Goal: Navigation & Orientation: Understand site structure

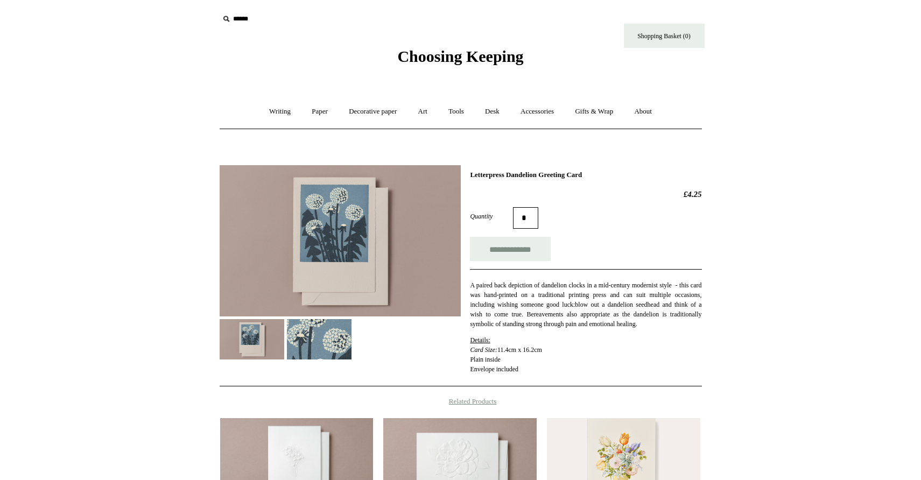
click at [477, 48] on span "Choosing Keeping" at bounding box center [460, 56] width 126 height 18
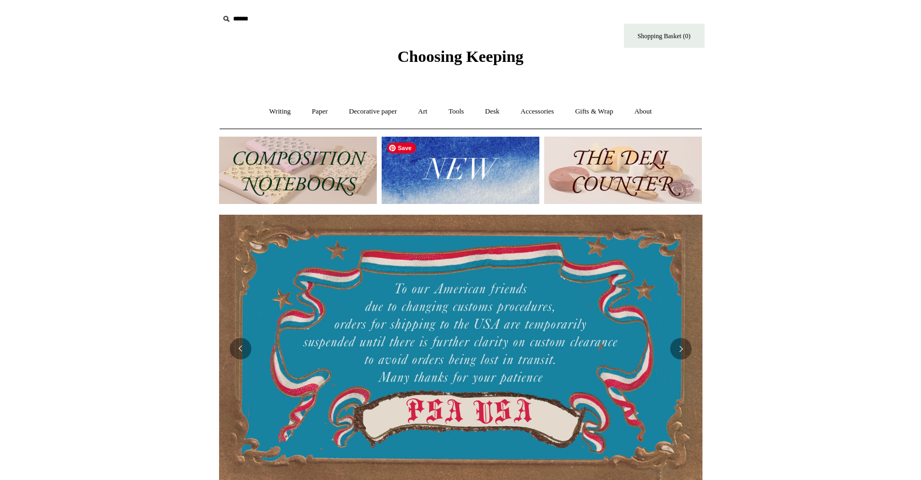
click at [449, 167] on img at bounding box center [461, 170] width 158 height 67
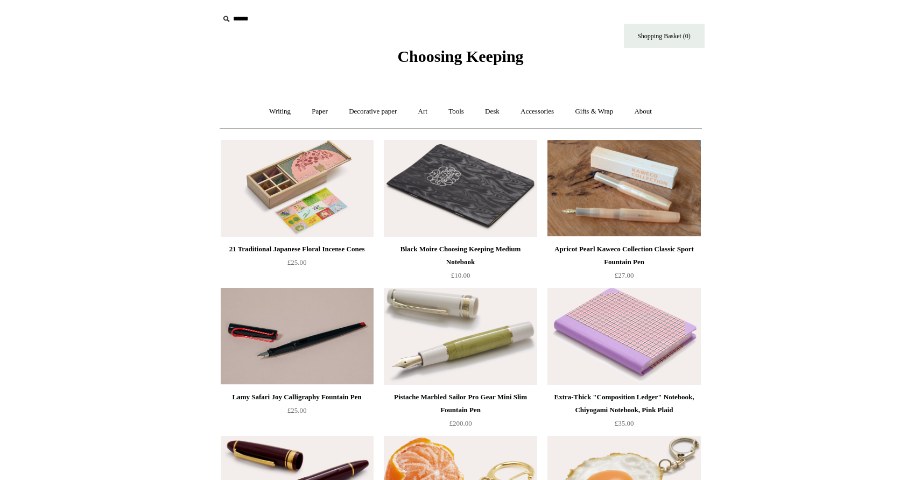
click at [449, 167] on img at bounding box center [460, 188] width 153 height 97
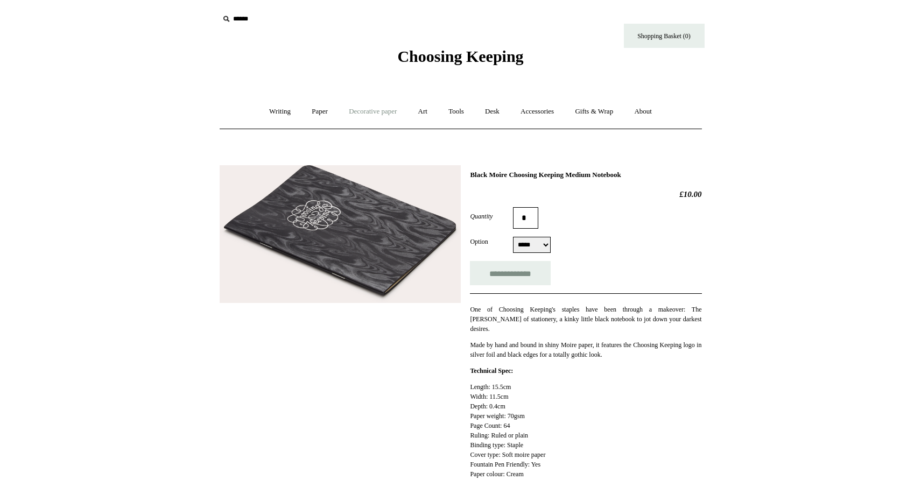
click at [371, 112] on link "Decorative paper +" at bounding box center [372, 111] width 67 height 29
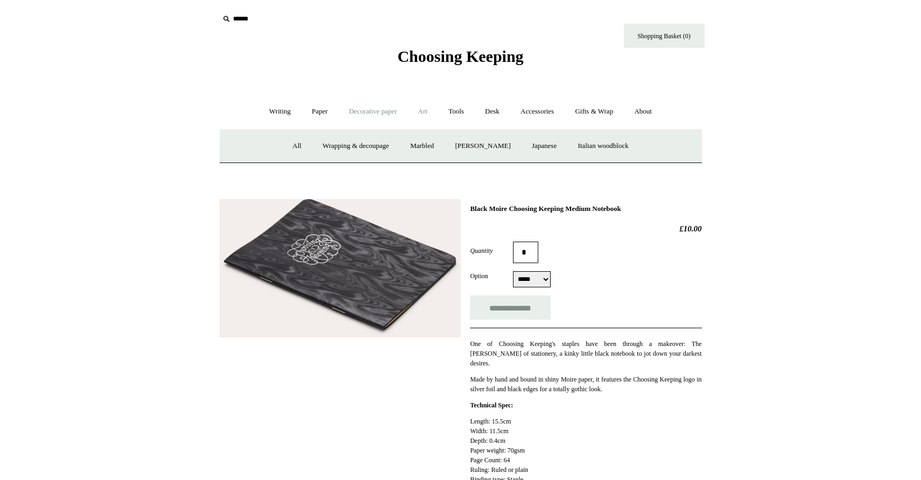
click at [420, 115] on link "Art +" at bounding box center [422, 111] width 29 height 29
click at [286, 145] on link "Watercolour & Paint" at bounding box center [263, 146] width 77 height 29
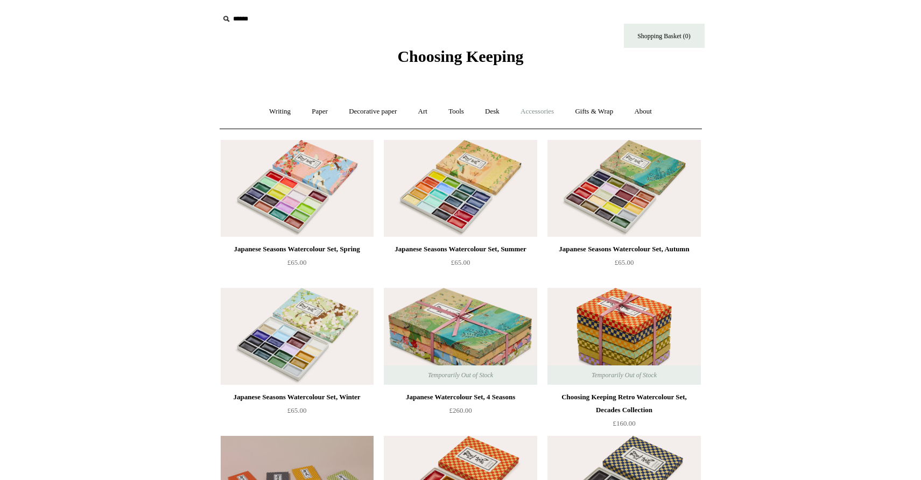
click at [537, 111] on link "Accessories +" at bounding box center [537, 111] width 53 height 29
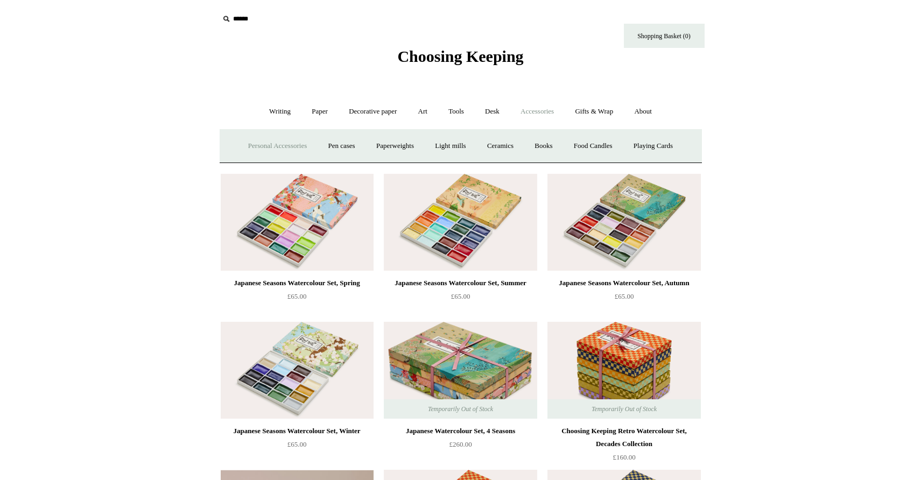
click at [279, 146] on link "Personal Accessories +" at bounding box center [277, 146] width 78 height 29
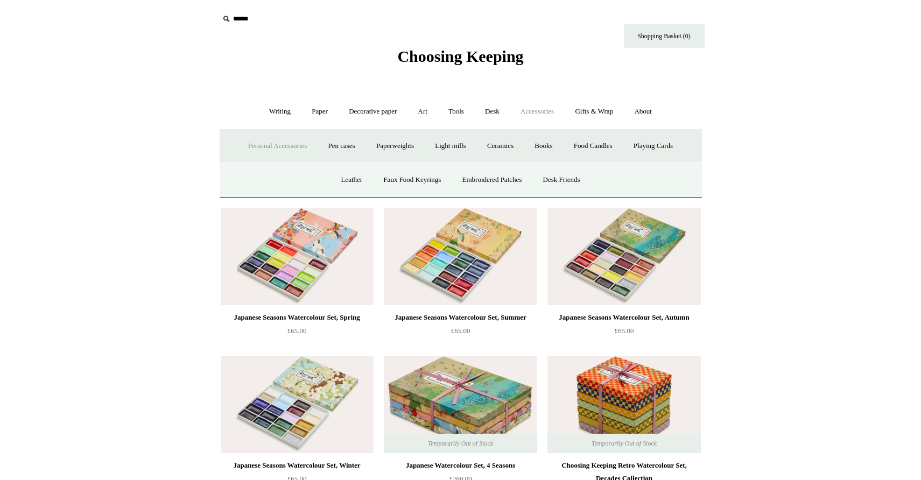
click at [279, 146] on link "Personal Accessories -" at bounding box center [277, 146] width 78 height 29
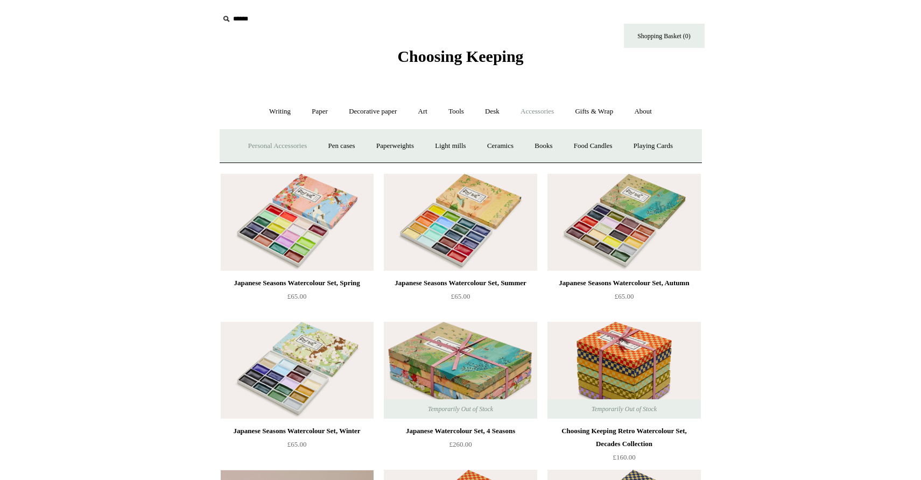
click at [279, 146] on link "Personal Accessories +" at bounding box center [277, 146] width 78 height 29
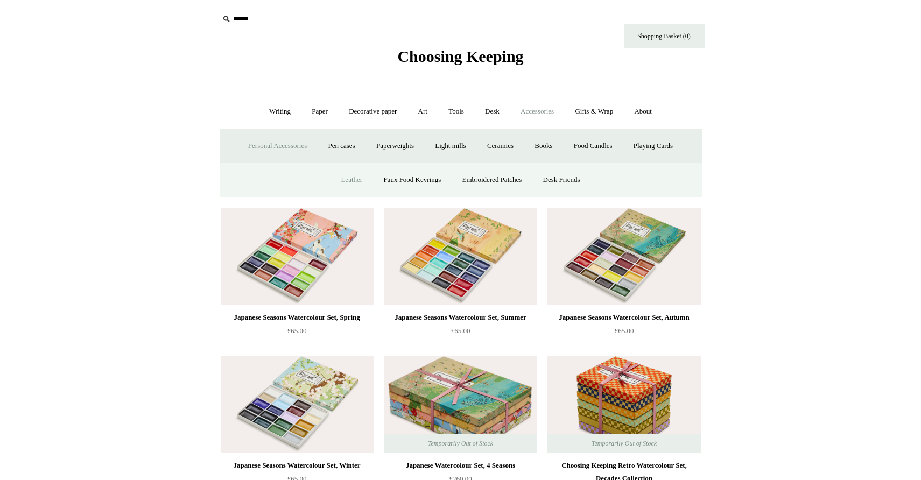
click at [340, 179] on link "Leather" at bounding box center [351, 180] width 41 height 29
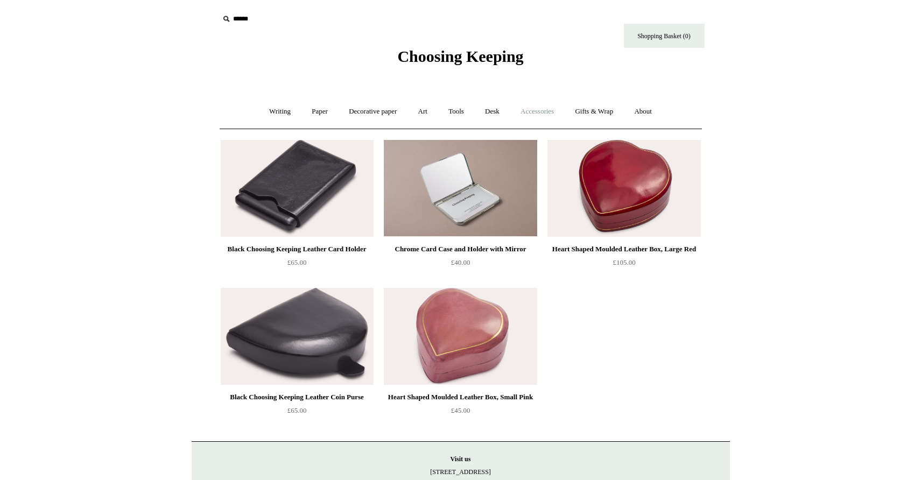
click at [546, 115] on link "Accessories +" at bounding box center [537, 111] width 53 height 29
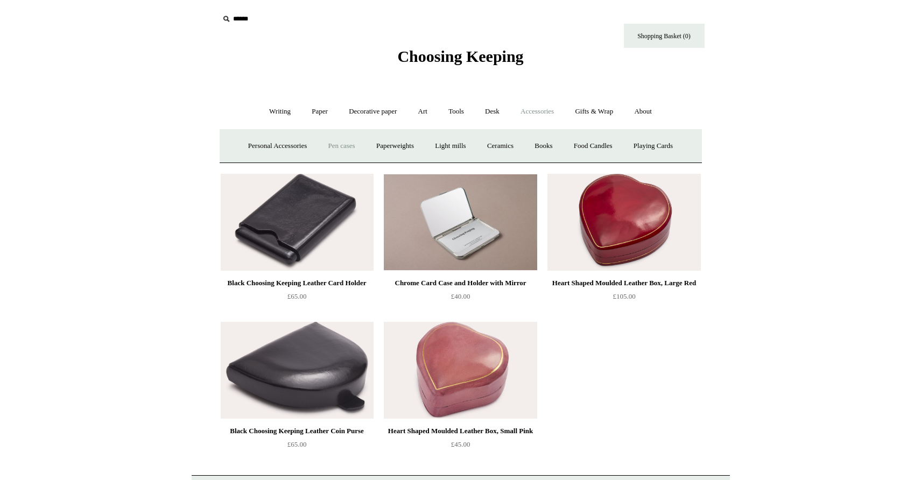
click at [327, 146] on link "Pen cases" at bounding box center [341, 146] width 46 height 29
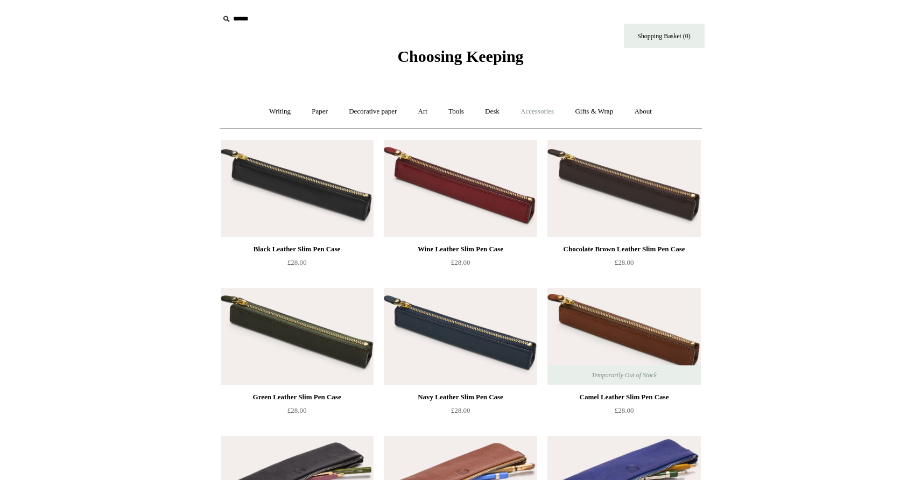
click at [543, 111] on link "Accessories +" at bounding box center [537, 111] width 53 height 29
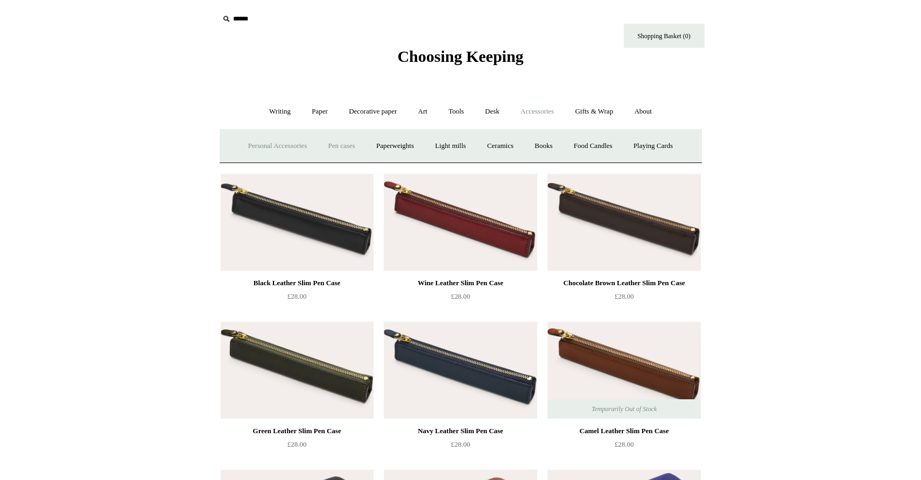
click at [284, 143] on link "Personal Accessories +" at bounding box center [277, 146] width 78 height 29
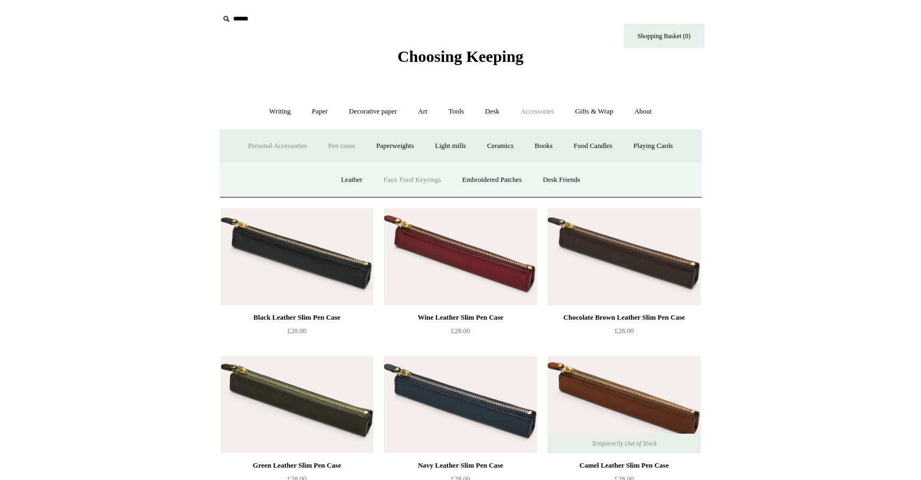
click at [396, 178] on link "Faux Food Keyrings" at bounding box center [411, 180] width 77 height 29
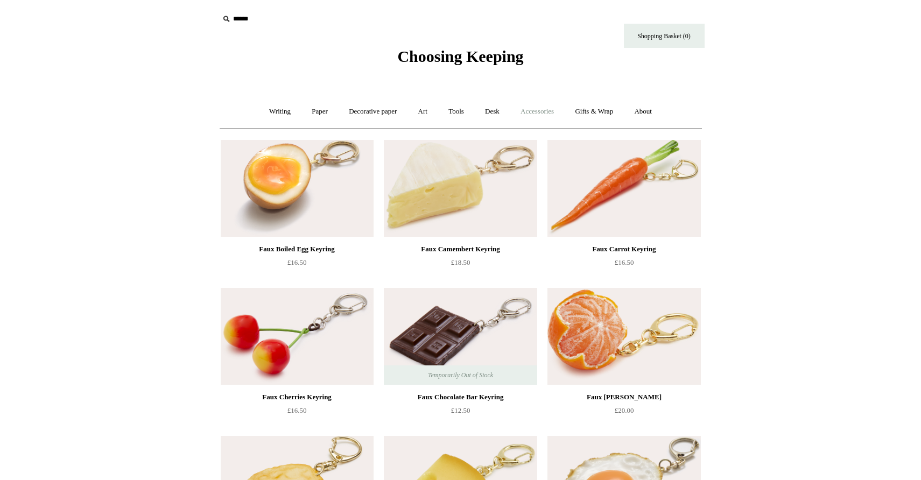
click at [541, 115] on link "Accessories +" at bounding box center [537, 111] width 53 height 29
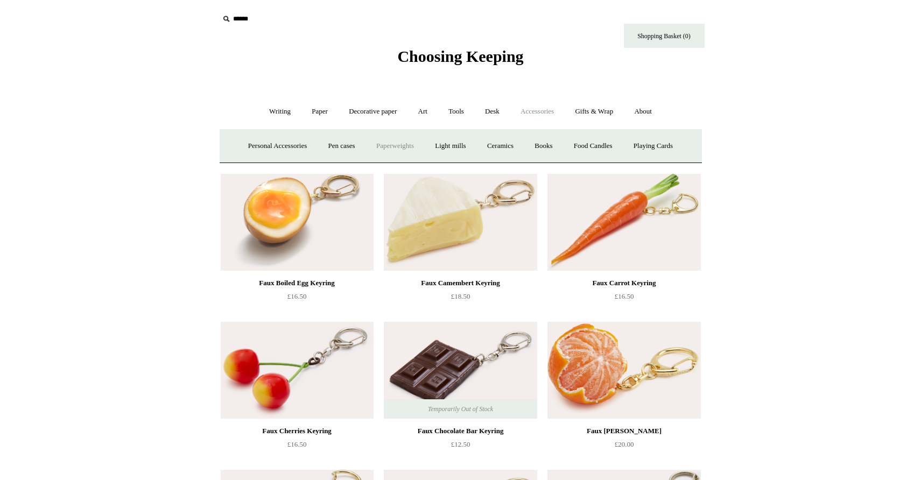
click at [401, 143] on link "Paperweights +" at bounding box center [394, 146] width 57 height 29
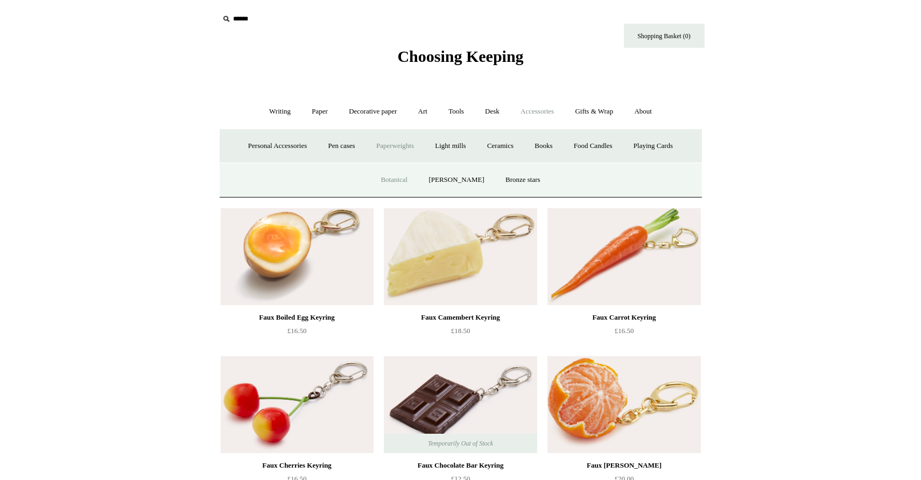
click at [416, 181] on link "Botanical" at bounding box center [394, 180] width 46 height 29
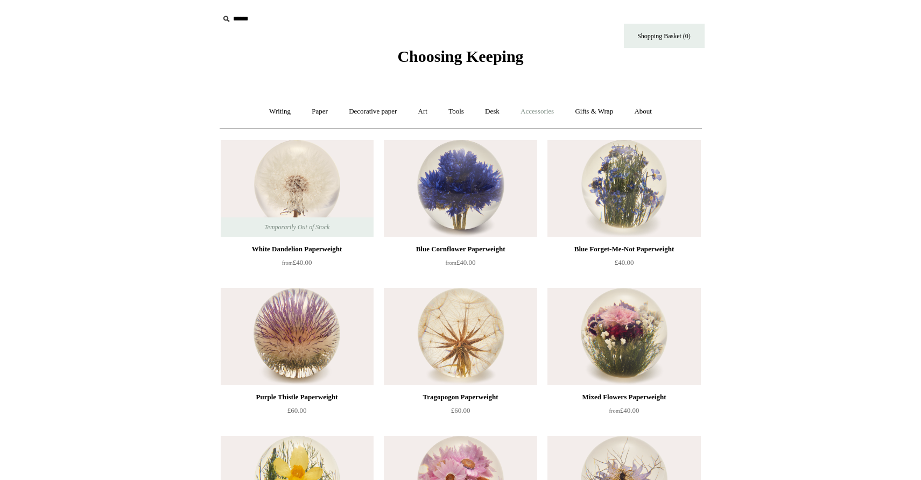
click at [548, 111] on link "Accessories +" at bounding box center [537, 111] width 53 height 29
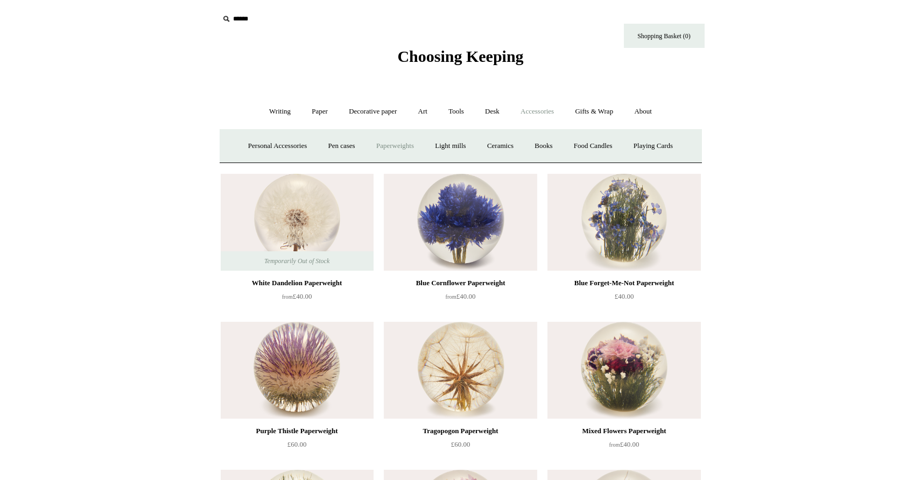
click at [401, 144] on link "Paperweights +" at bounding box center [394, 146] width 57 height 29
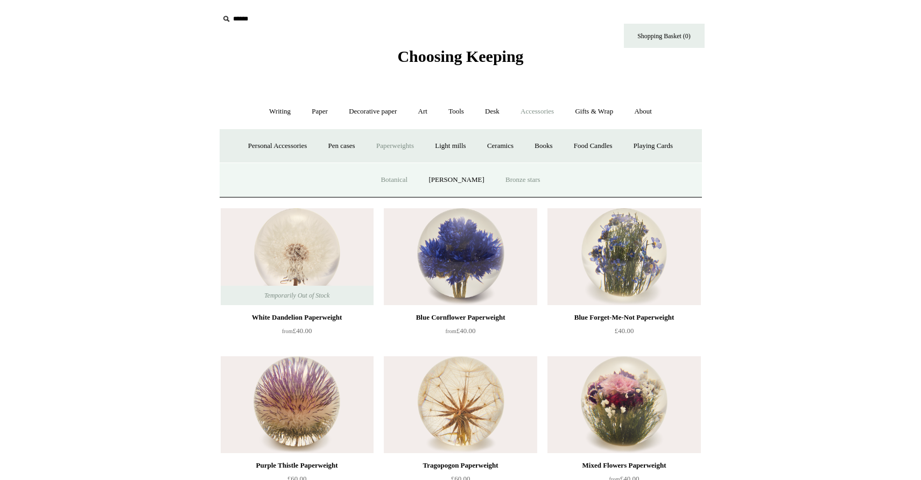
click at [505, 179] on link "Bronze stars" at bounding box center [523, 180] width 54 height 29
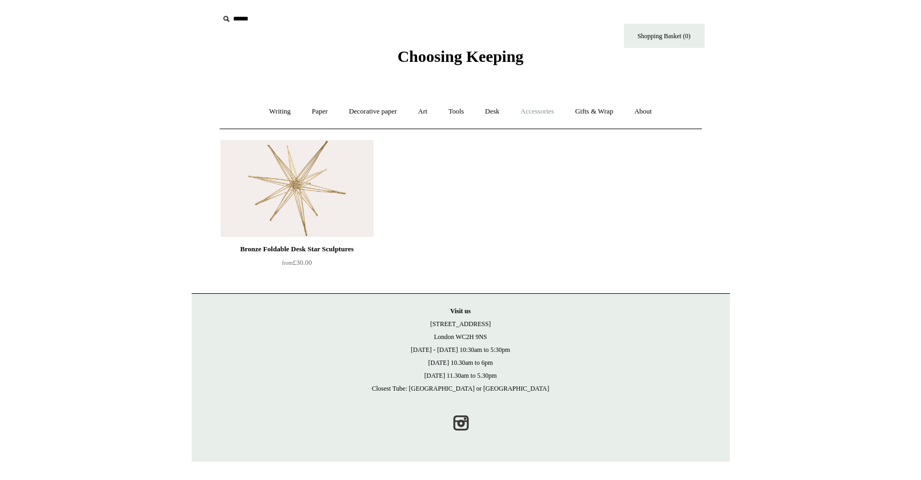
click at [531, 115] on link "Accessories +" at bounding box center [537, 111] width 53 height 29
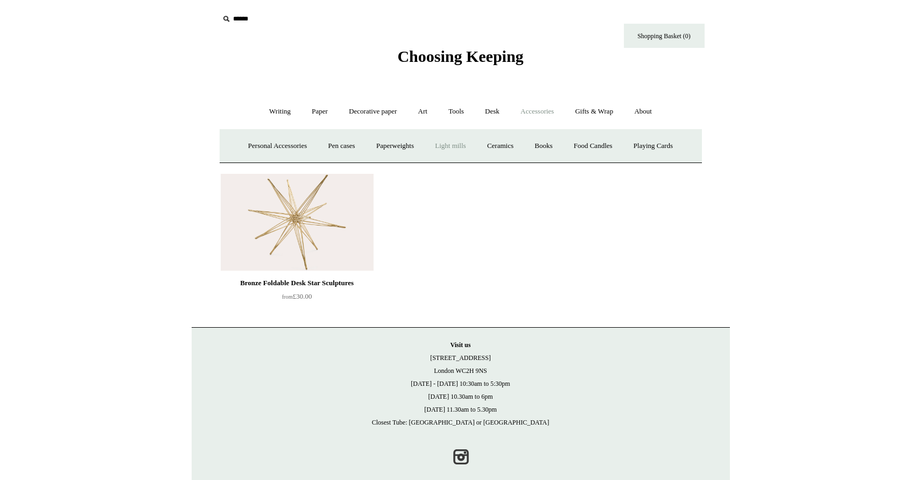
click at [447, 142] on link "Light mills" at bounding box center [450, 146] width 50 height 29
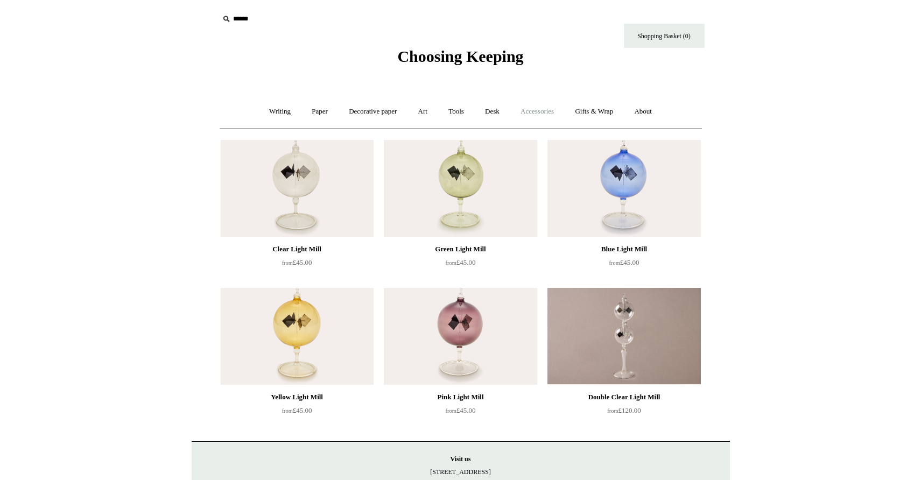
click at [543, 115] on link "Accessories +" at bounding box center [537, 111] width 53 height 29
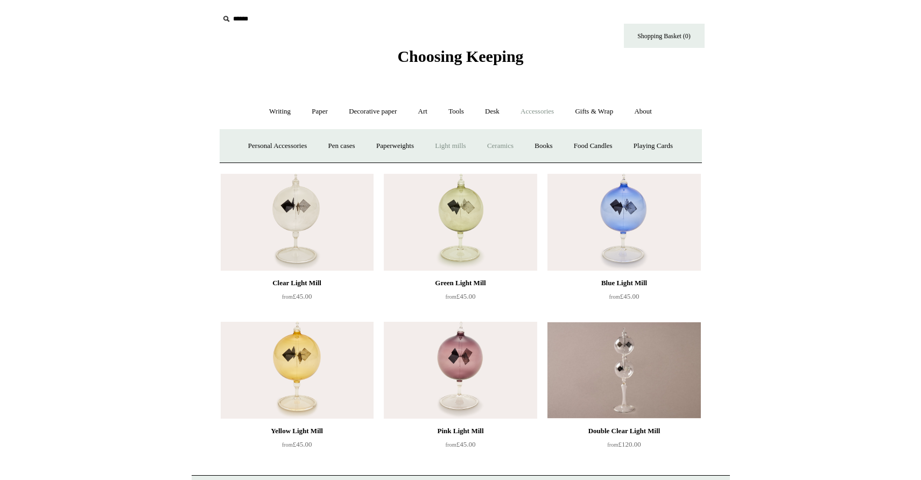
click at [510, 150] on link "Ceramics +" at bounding box center [500, 146] width 46 height 29
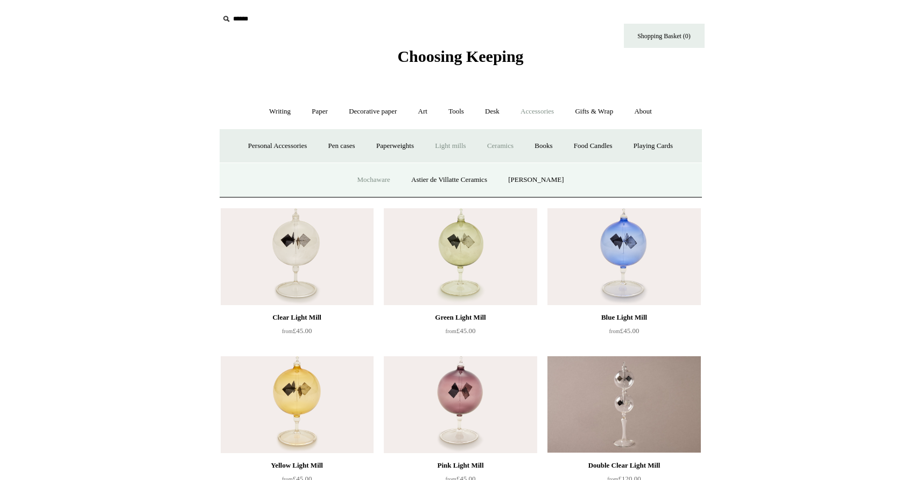
click at [378, 181] on link "Mochaware" at bounding box center [373, 180] width 52 height 29
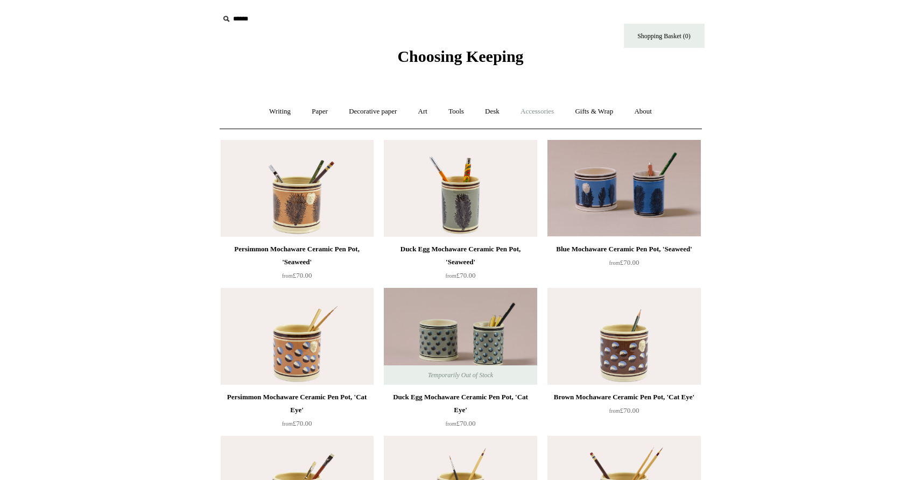
click at [540, 107] on link "Accessories +" at bounding box center [537, 111] width 53 height 29
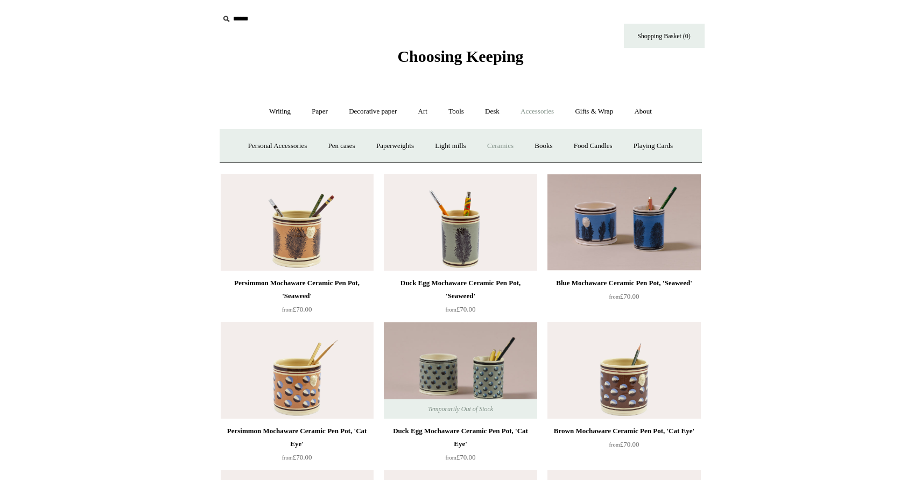
click at [499, 152] on link "Ceramics +" at bounding box center [500, 146] width 46 height 29
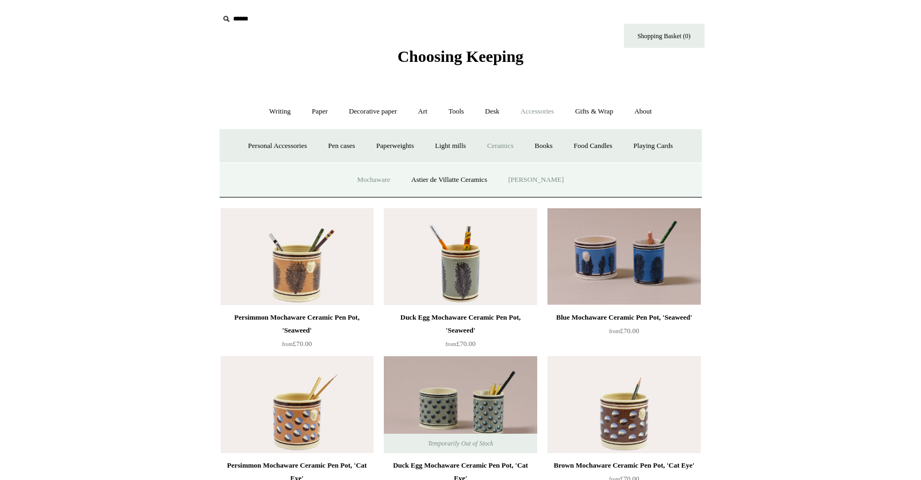
click at [538, 178] on link "[PERSON_NAME]" at bounding box center [535, 180] width 75 height 29
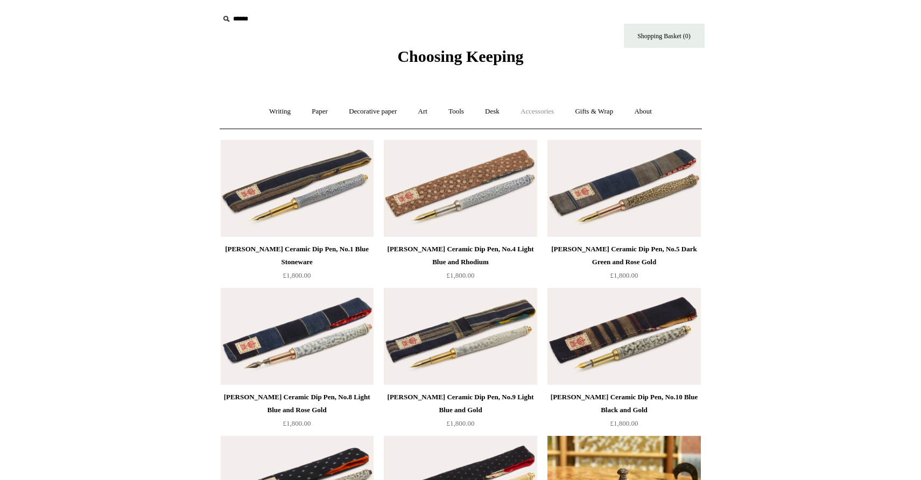
click at [545, 111] on link "Accessories +" at bounding box center [537, 111] width 53 height 29
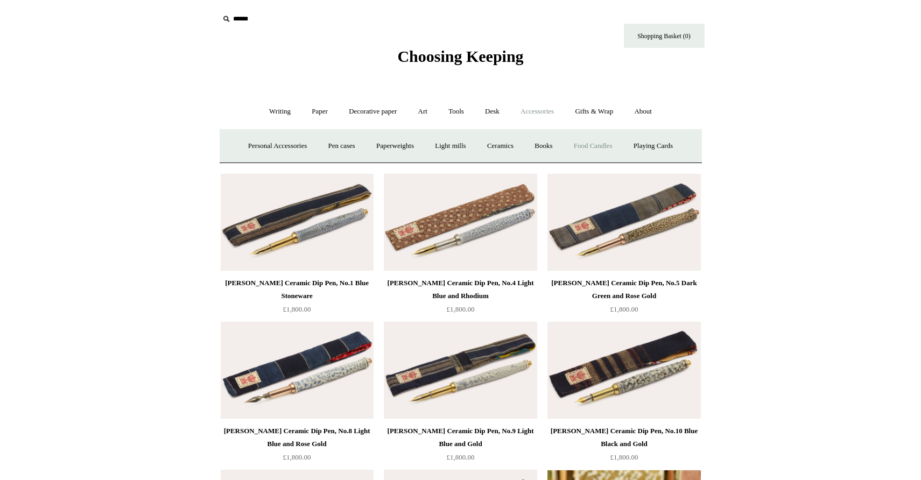
click at [606, 147] on link "Food Candles" at bounding box center [593, 146] width 58 height 29
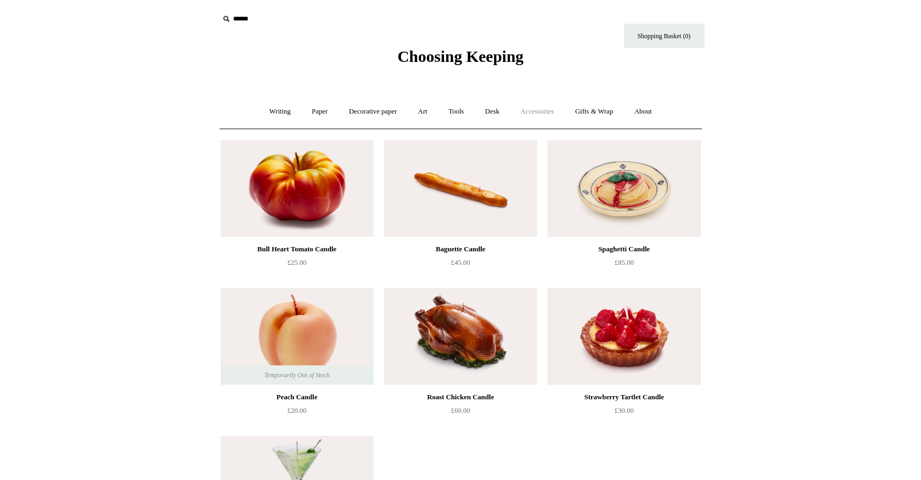
click at [547, 109] on link "Accessories +" at bounding box center [537, 111] width 53 height 29
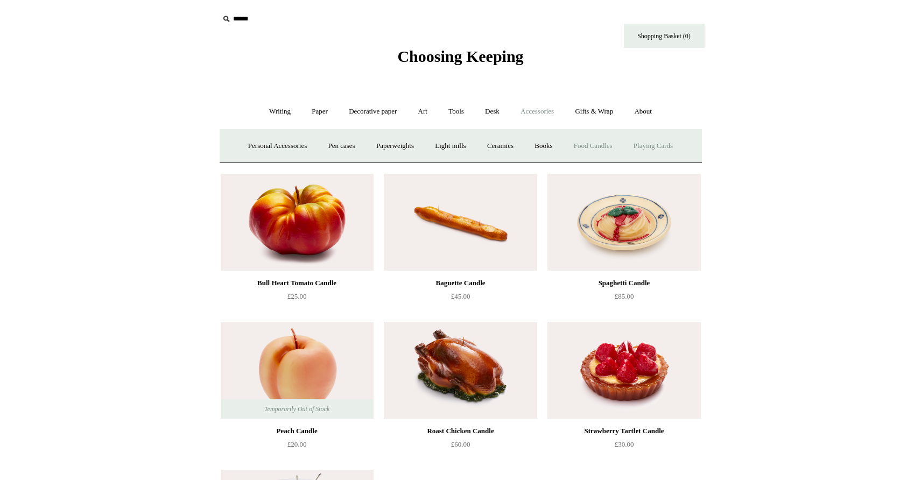
click at [643, 142] on link "Playing Cards" at bounding box center [653, 146] width 59 height 29
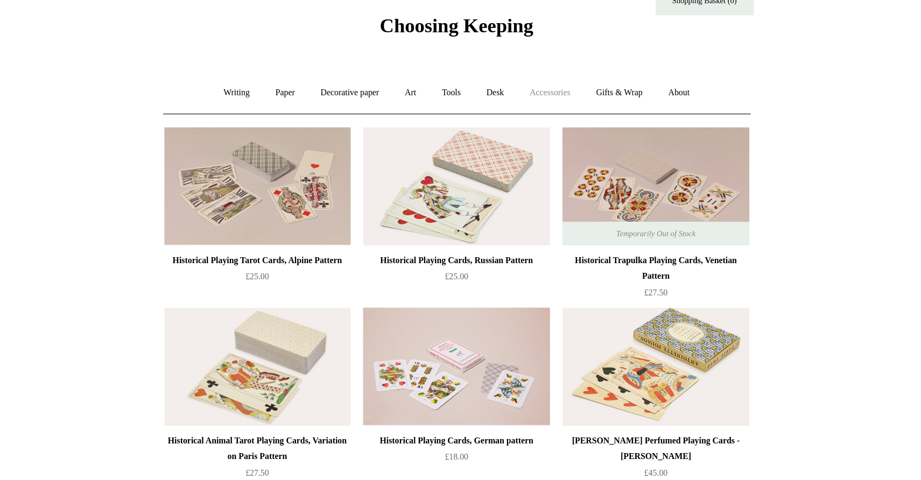
click at [535, 114] on link "Accessories +" at bounding box center [537, 111] width 53 height 29
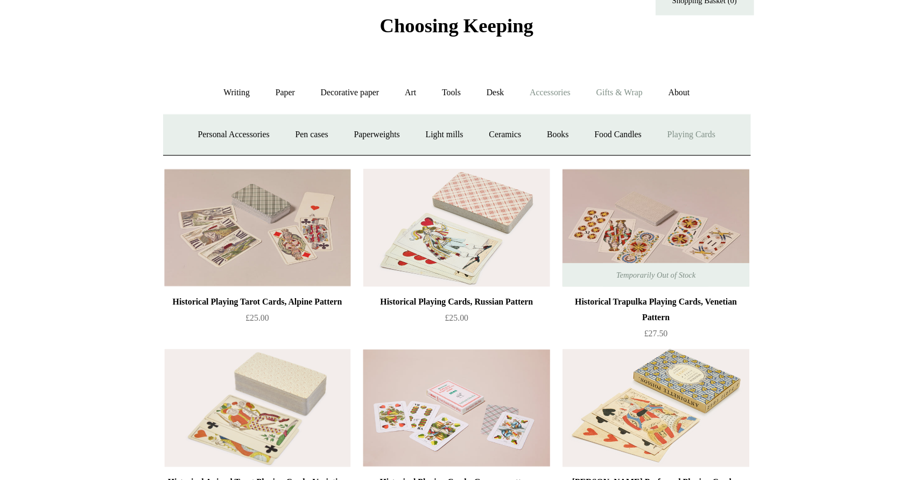
click at [600, 115] on link "Gifts & Wrap +" at bounding box center [594, 111] width 58 height 29
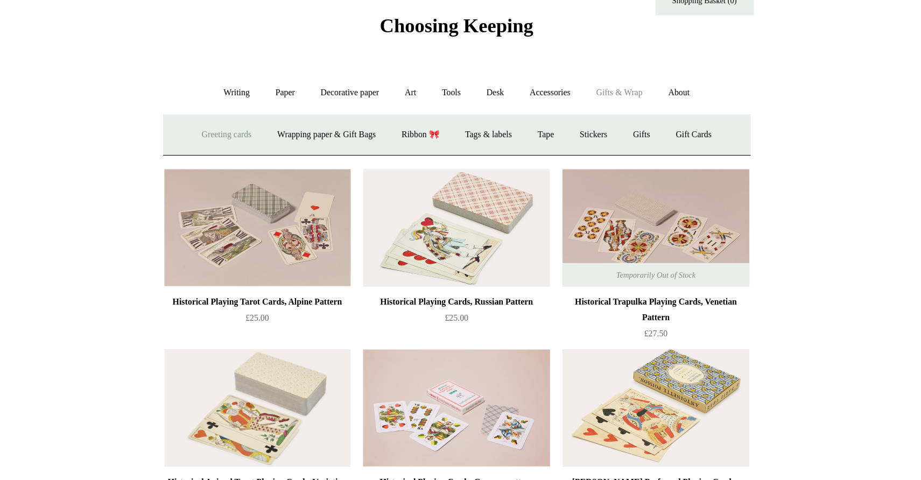
click at [264, 150] on link "Greeting cards +" at bounding box center [272, 146] width 60 height 29
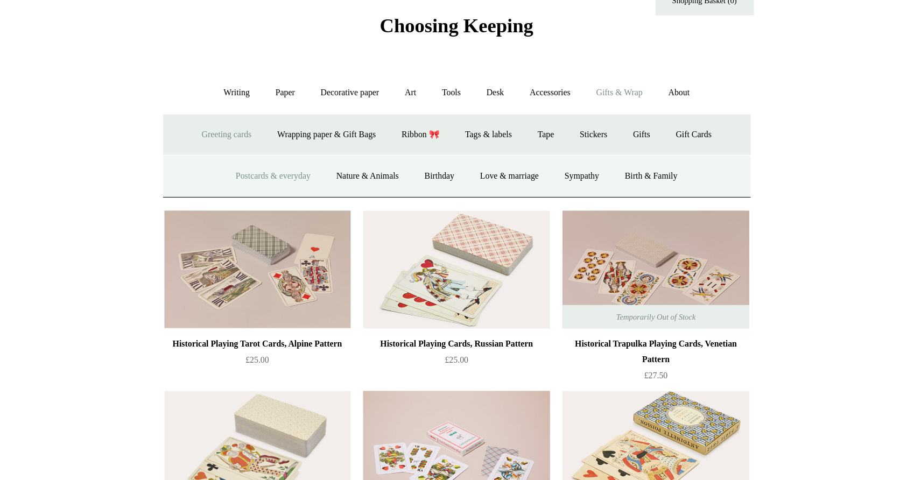
click at [283, 173] on link "Postcards & everyday" at bounding box center [310, 180] width 81 height 29
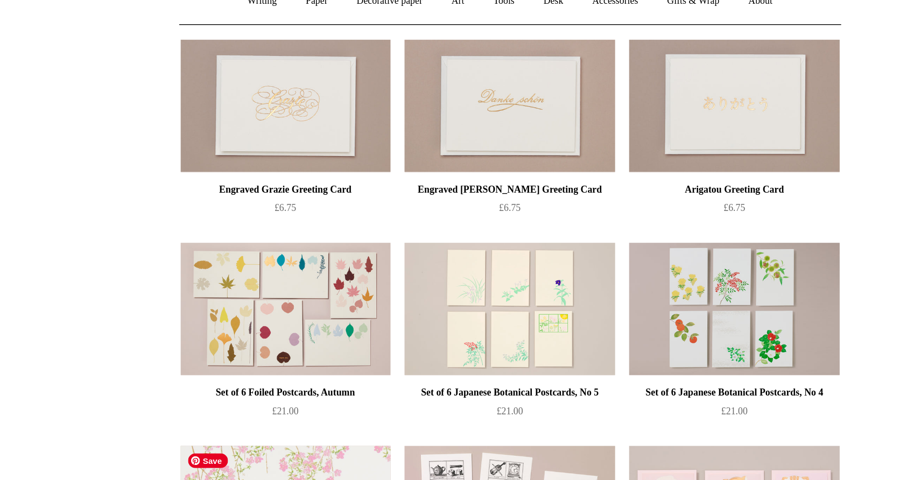
scroll to position [46, 0]
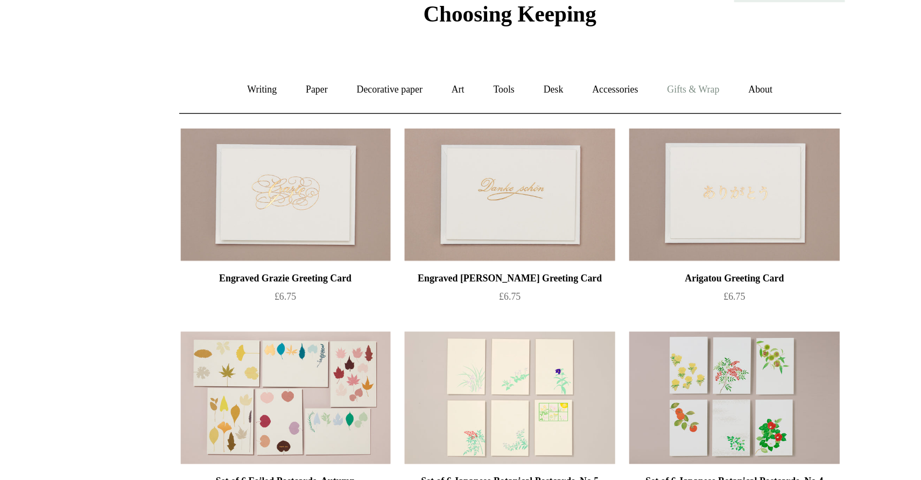
click at [580, 66] on link "Gifts & Wrap +" at bounding box center [594, 65] width 58 height 29
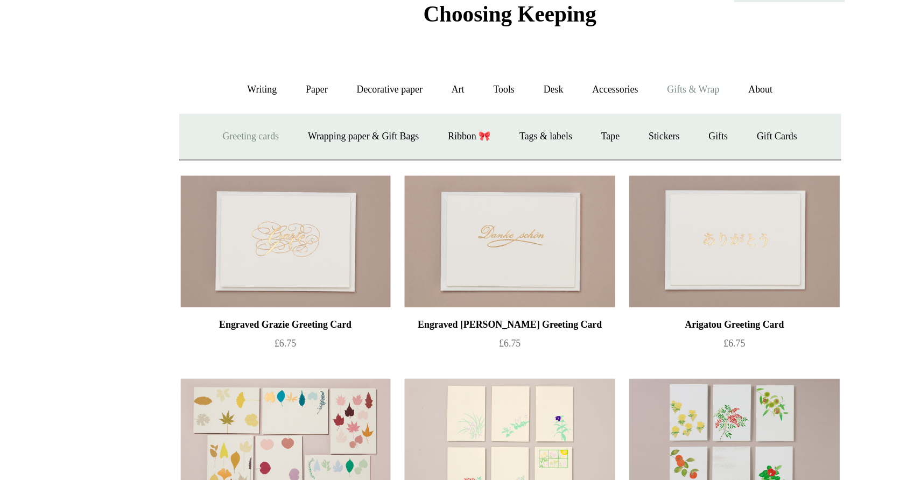
click at [263, 98] on link "Greeting cards +" at bounding box center [272, 100] width 60 height 29
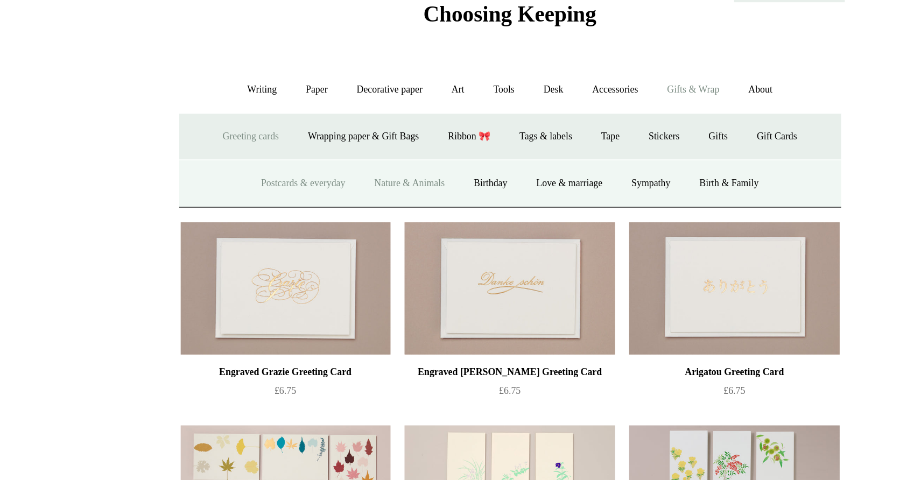
click at [376, 133] on link "Nature & Animals" at bounding box center [387, 133] width 70 height 29
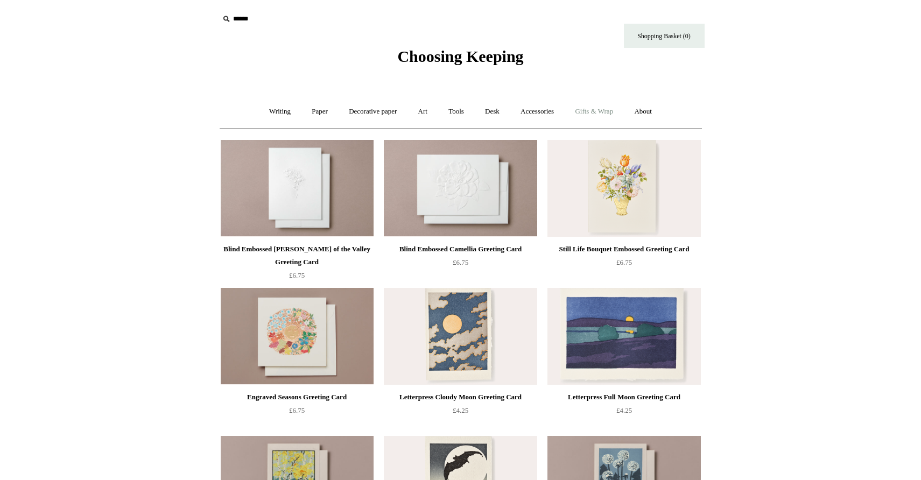
click at [595, 110] on link "Gifts & Wrap +" at bounding box center [594, 111] width 58 height 29
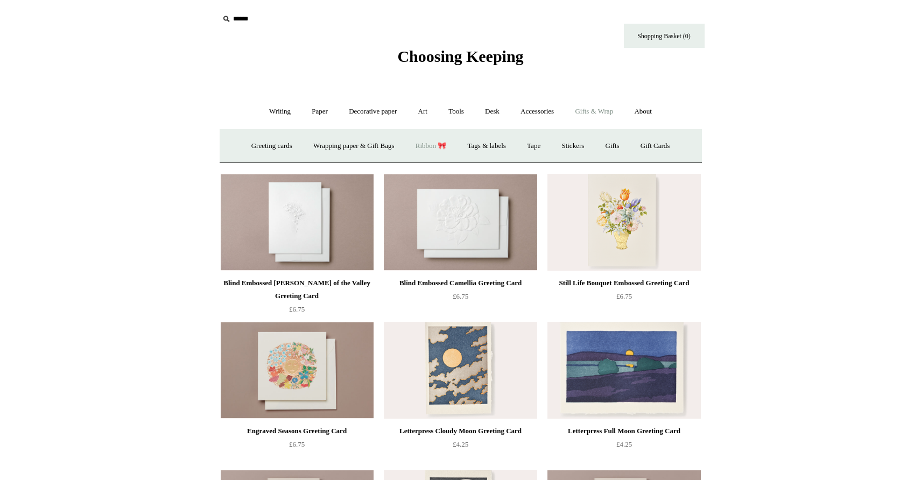
click at [442, 146] on link "Ribbon 🎀" at bounding box center [431, 146] width 51 height 29
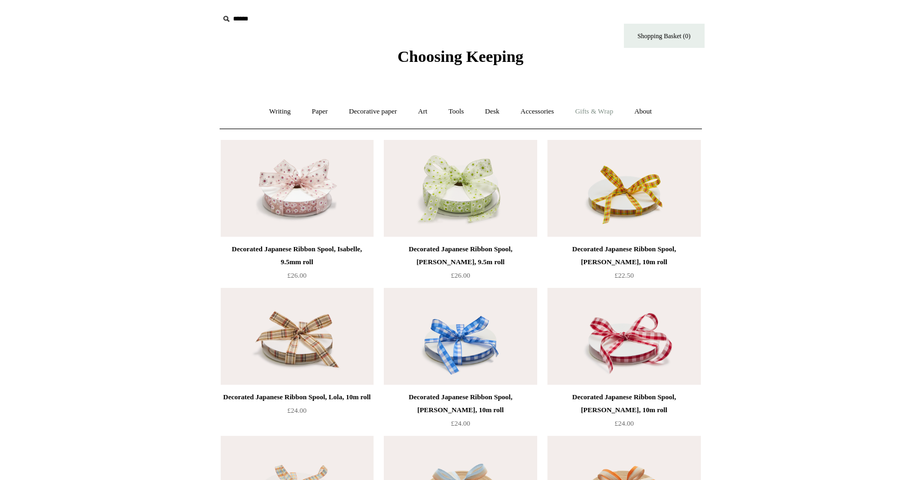
click at [591, 111] on link "Gifts & Wrap +" at bounding box center [594, 111] width 58 height 29
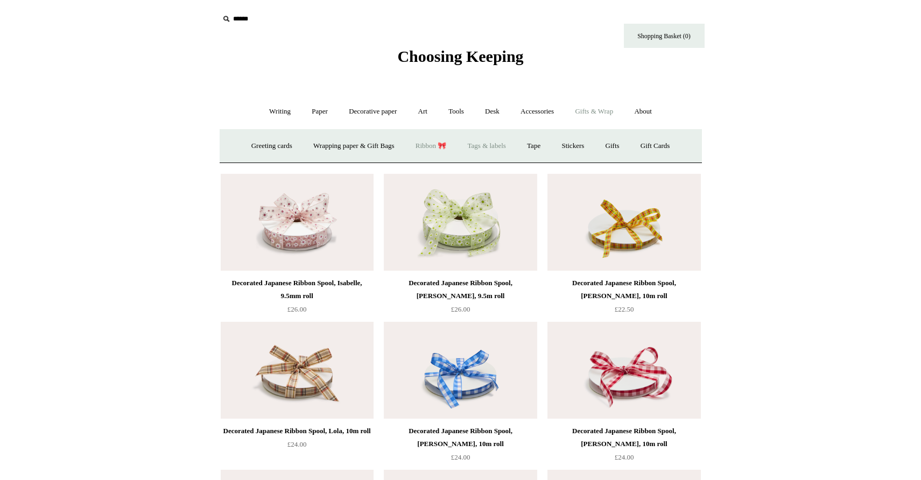
click at [499, 146] on link "Tags & labels" at bounding box center [487, 146] width 58 height 29
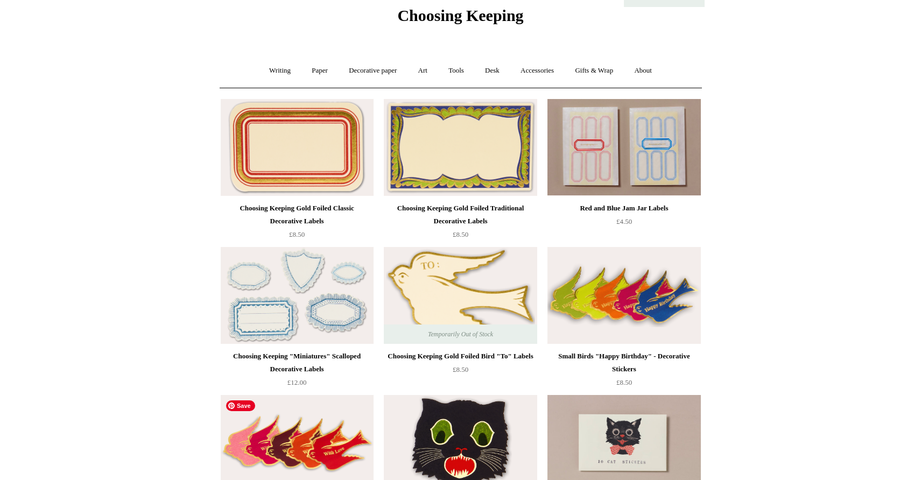
scroll to position [39, 0]
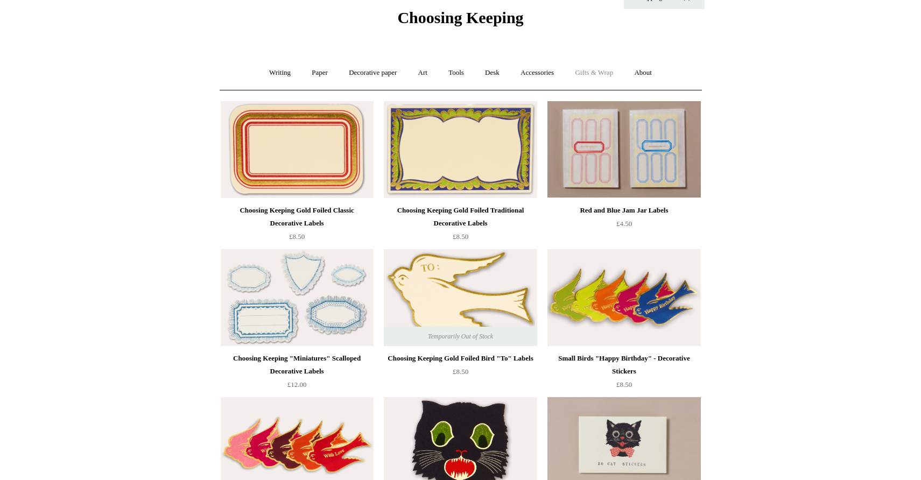
click at [589, 69] on link "Gifts & Wrap +" at bounding box center [594, 73] width 58 height 29
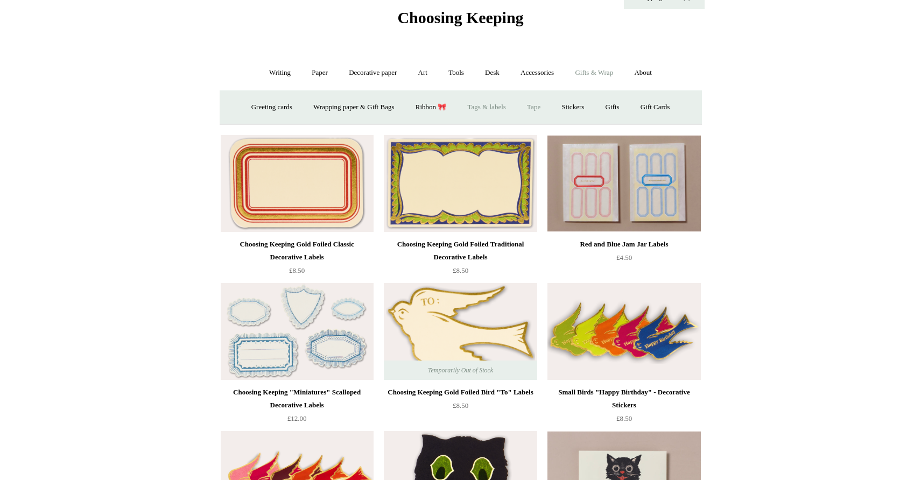
click at [536, 111] on link "Tape" at bounding box center [533, 107] width 33 height 29
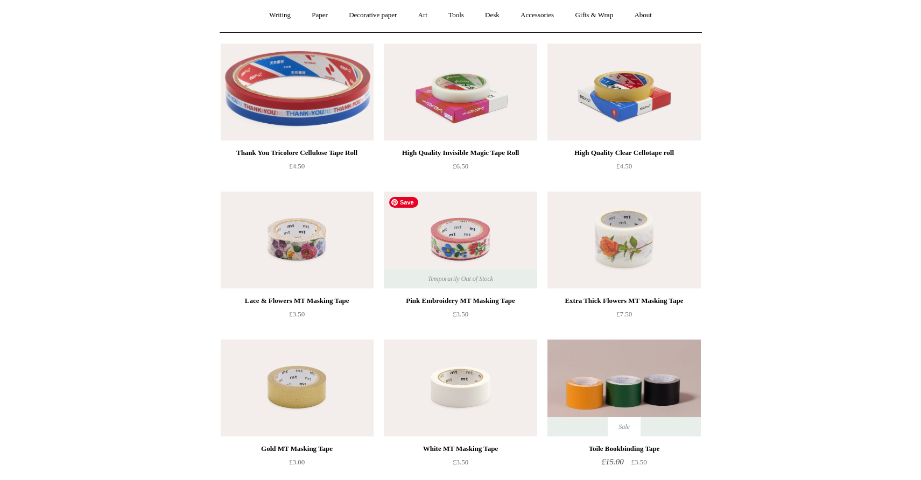
scroll to position [94, 0]
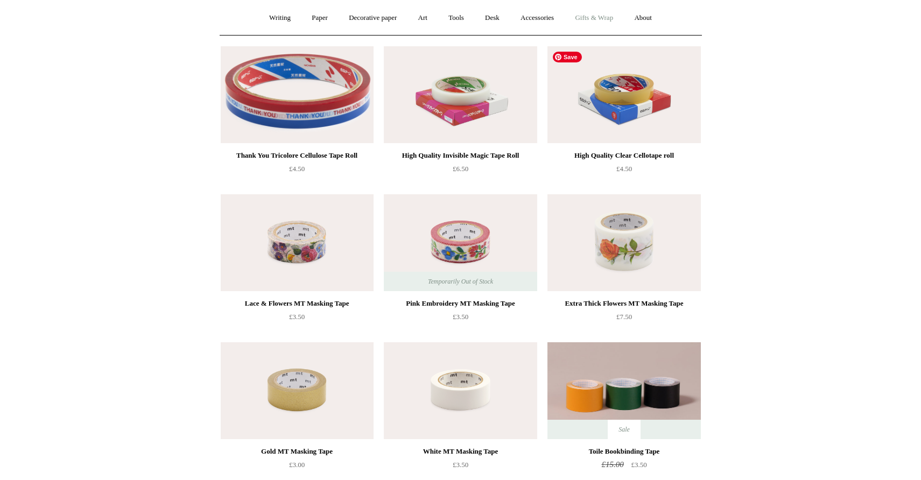
click at [590, 22] on link "Gifts & Wrap +" at bounding box center [594, 18] width 58 height 29
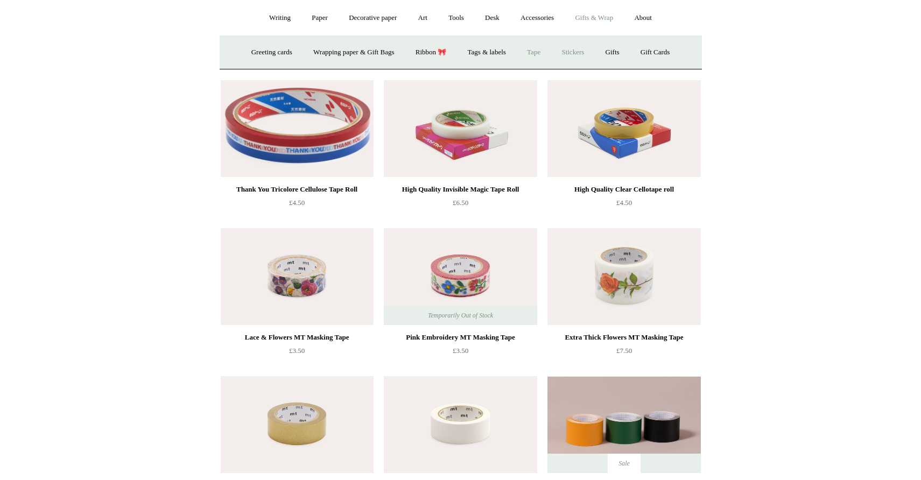
click at [581, 55] on link "Stickers" at bounding box center [573, 52] width 42 height 29
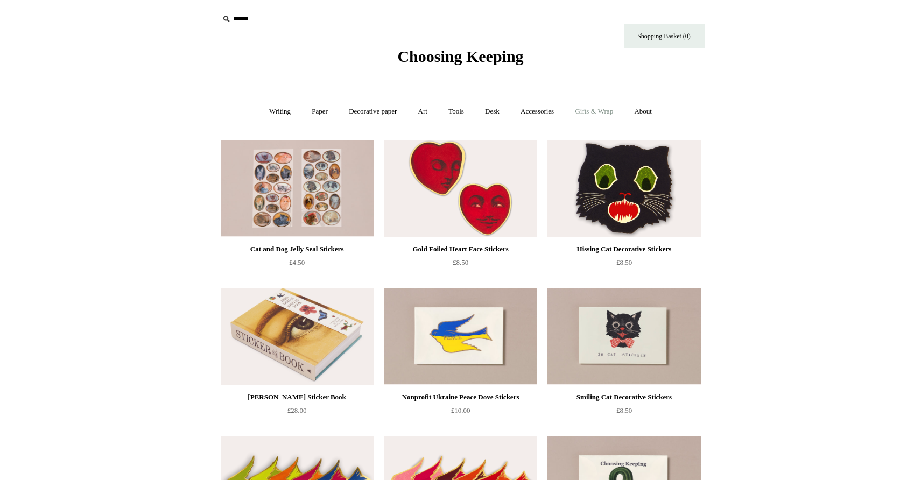
click at [587, 111] on link "Gifts & Wrap +" at bounding box center [594, 111] width 58 height 29
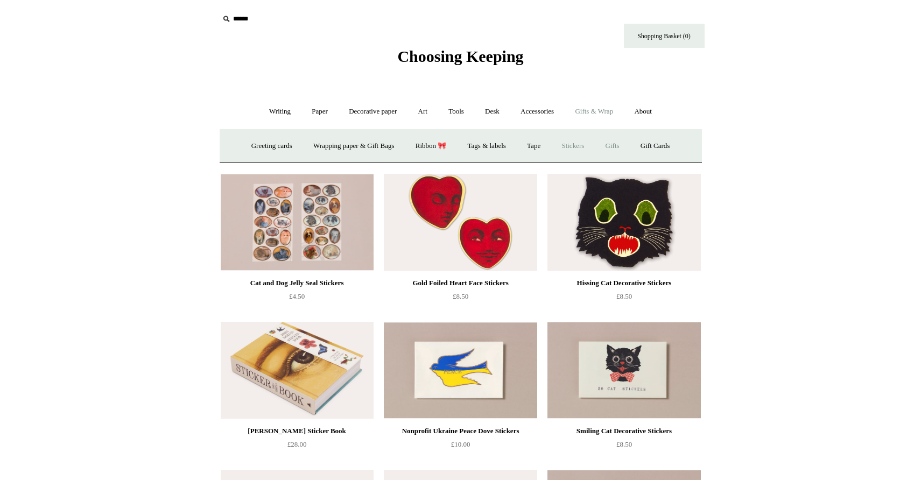
click at [621, 147] on link "Gifts +" at bounding box center [612, 146] width 33 height 29
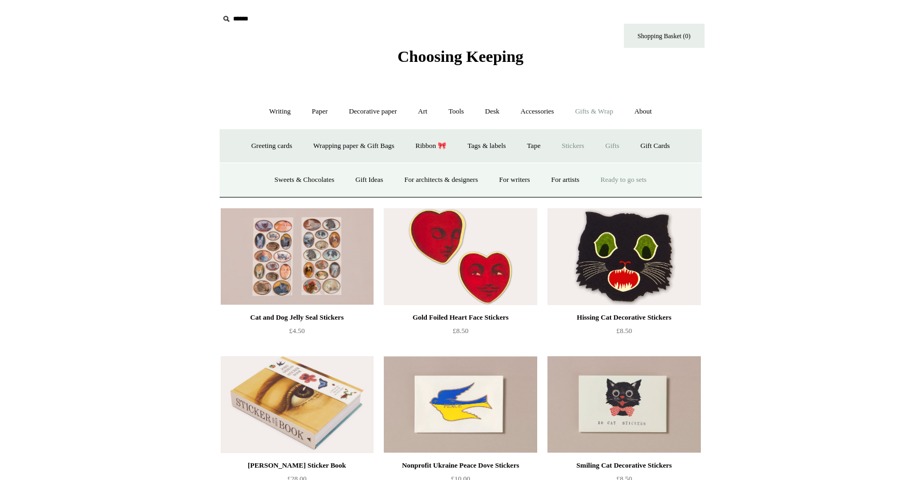
click at [633, 180] on link "Ready to go sets" at bounding box center [624, 180] width 66 height 29
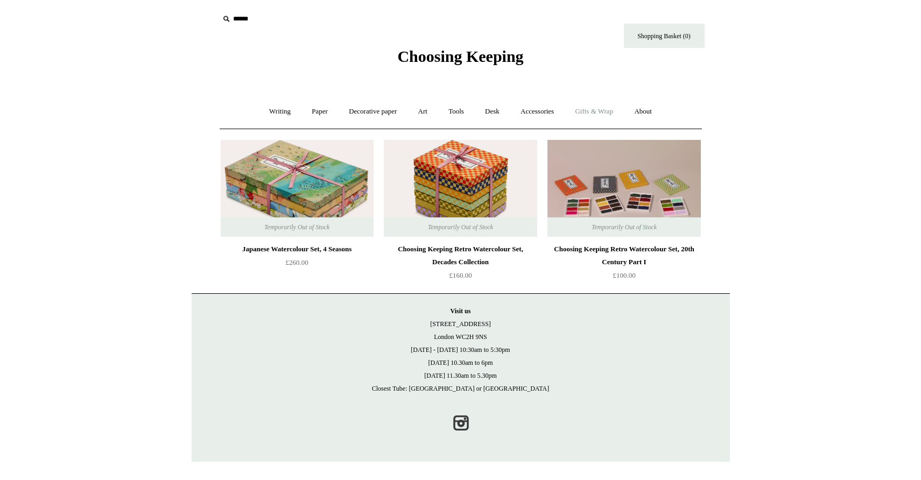
click at [584, 114] on link "Gifts & Wrap +" at bounding box center [594, 111] width 58 height 29
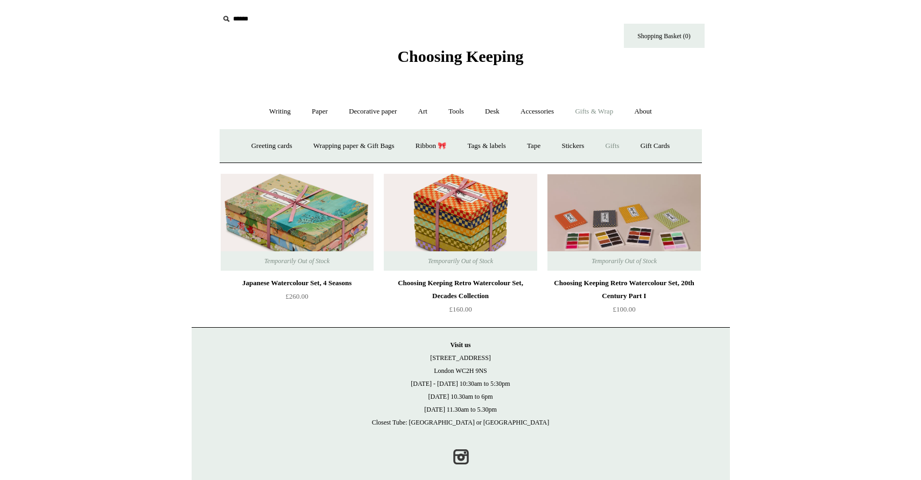
click at [611, 142] on link "Gifts +" at bounding box center [612, 146] width 33 height 29
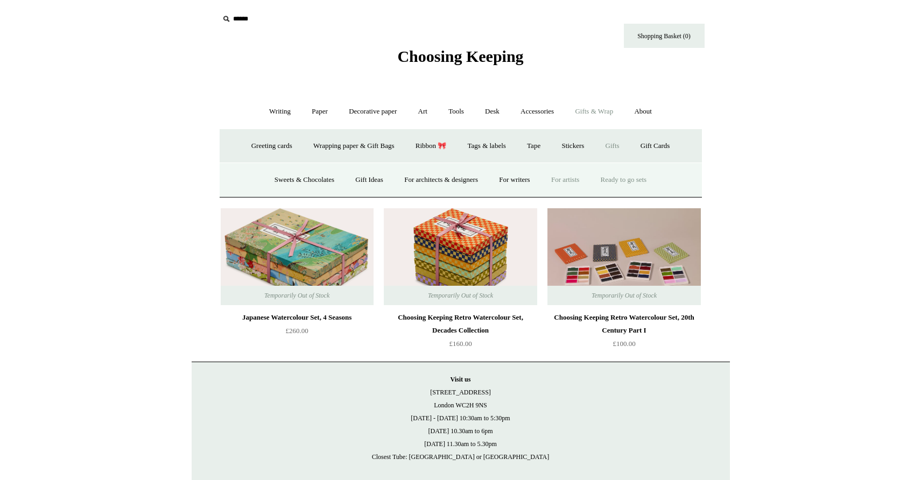
click at [561, 183] on link "For artists" at bounding box center [564, 180] width 47 height 29
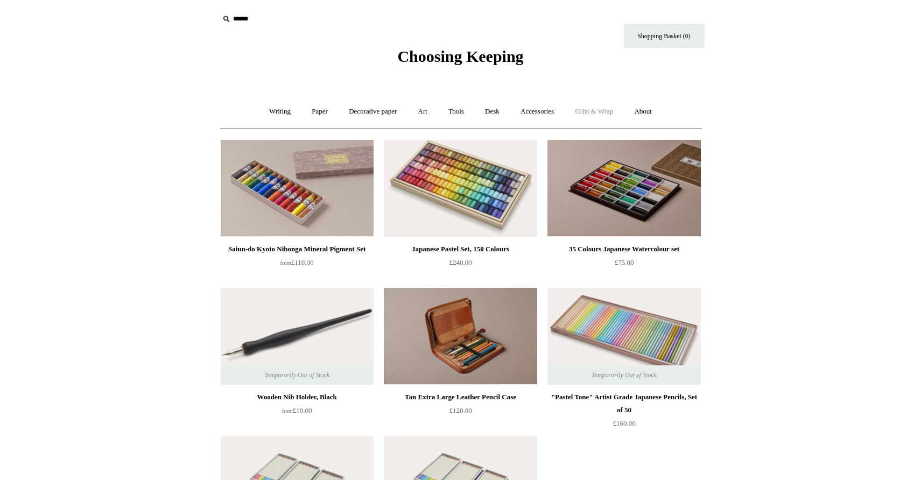
click at [590, 113] on link "Gifts & Wrap +" at bounding box center [594, 111] width 58 height 29
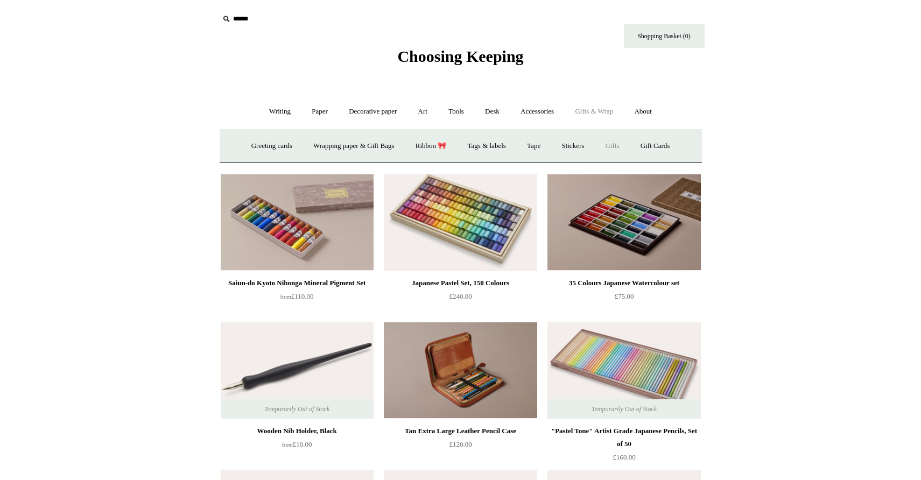
click at [614, 145] on link "Gifts +" at bounding box center [612, 146] width 33 height 29
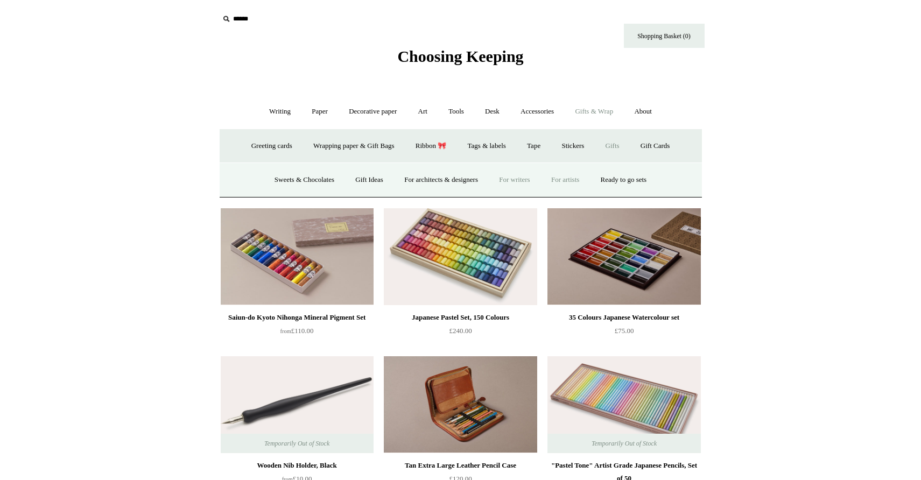
click at [525, 182] on link "For writers" at bounding box center [514, 180] width 50 height 29
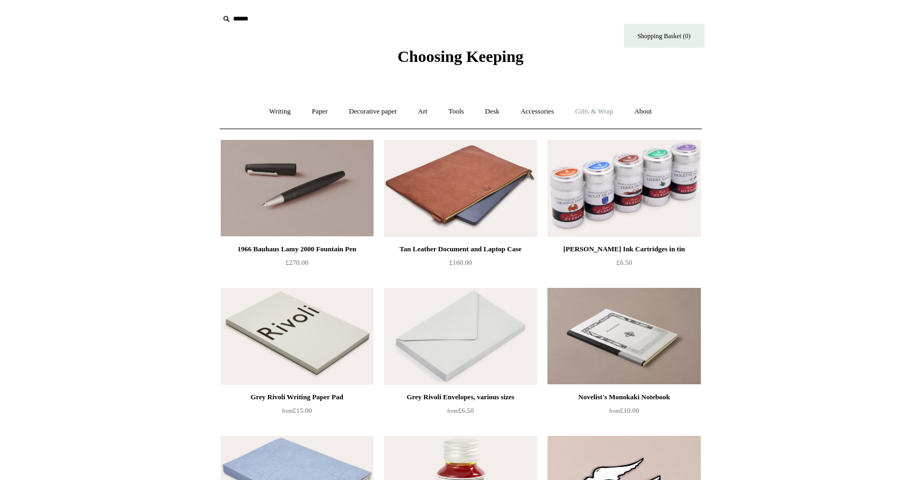
click at [600, 111] on link "Gifts & Wrap +" at bounding box center [594, 111] width 58 height 29
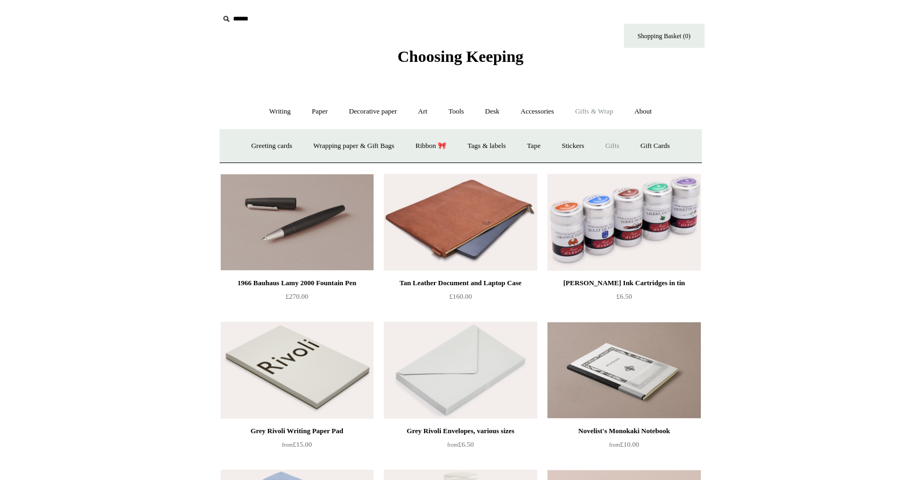
click at [614, 147] on link "Gifts +" at bounding box center [612, 146] width 33 height 29
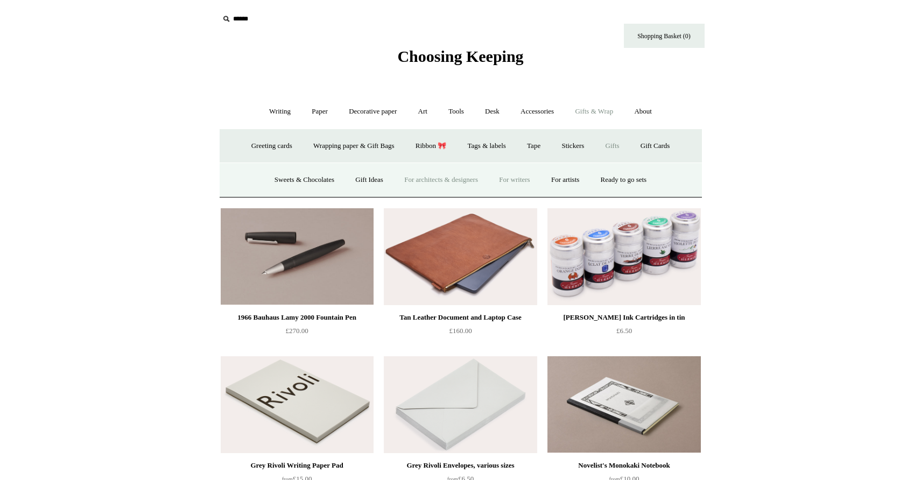
click at [458, 180] on link "For architects & designers" at bounding box center [440, 180] width 93 height 29
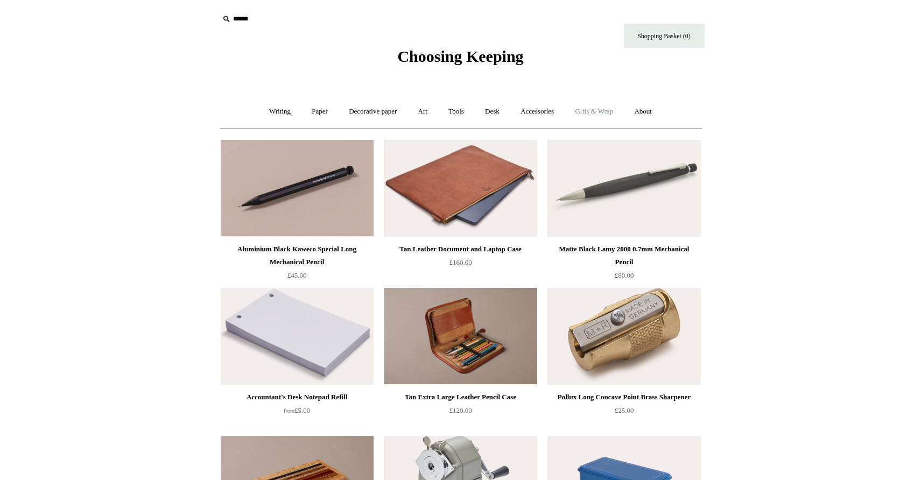
click at [588, 114] on link "Gifts & Wrap +" at bounding box center [594, 111] width 58 height 29
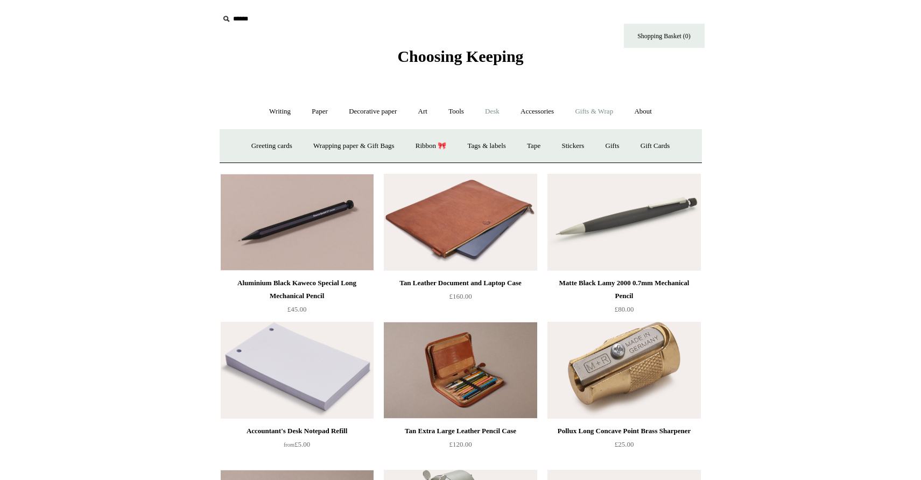
click at [493, 114] on link "Desk +" at bounding box center [492, 111] width 34 height 29
click at [276, 109] on link "Writing +" at bounding box center [279, 111] width 41 height 29
click at [302, 109] on link "Paper +" at bounding box center [320, 111] width 36 height 29
click at [270, 116] on link "Writing +" at bounding box center [279, 111] width 41 height 29
click at [264, 143] on link "Pens by brand +" at bounding box center [268, 146] width 59 height 29
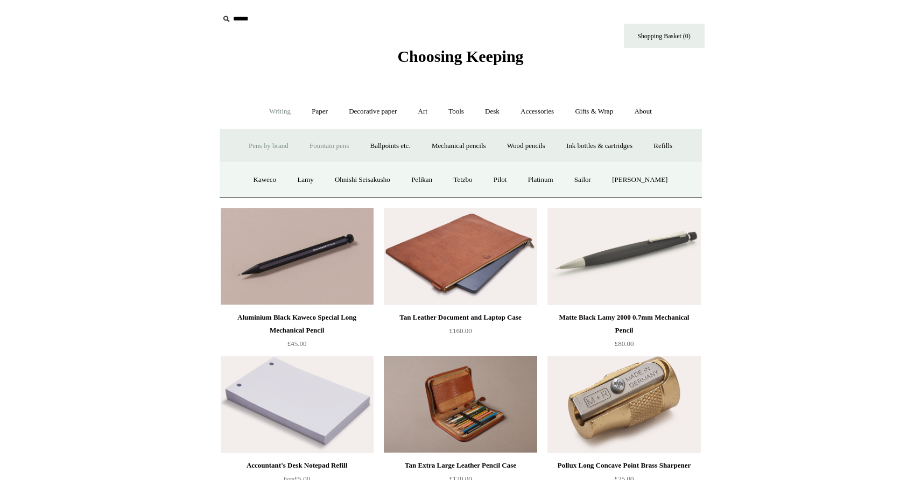
click at [310, 143] on link "Fountain pens +" at bounding box center [329, 146] width 59 height 29
click at [315, 116] on link "Paper +" at bounding box center [320, 111] width 36 height 29
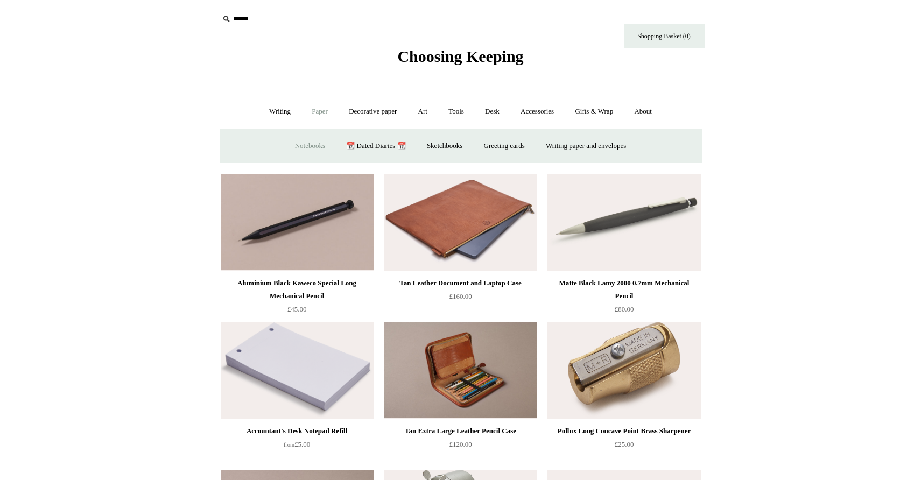
click at [306, 145] on link "Notebooks +" at bounding box center [310, 146] width 50 height 29
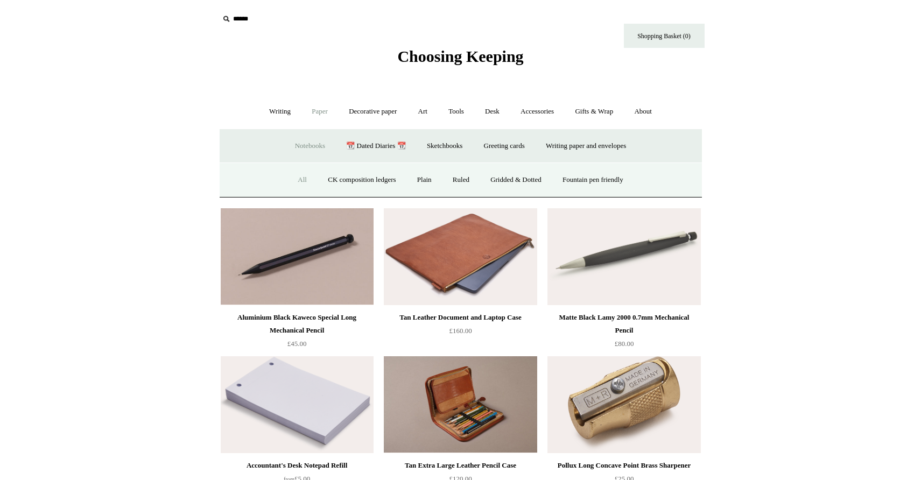
click at [295, 177] on link "All" at bounding box center [302, 180] width 29 height 29
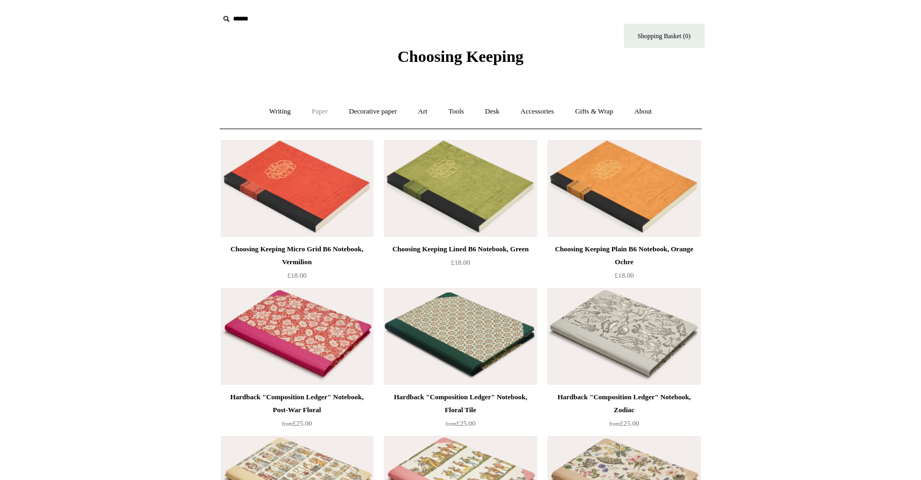
click at [315, 110] on link "Paper +" at bounding box center [320, 111] width 36 height 29
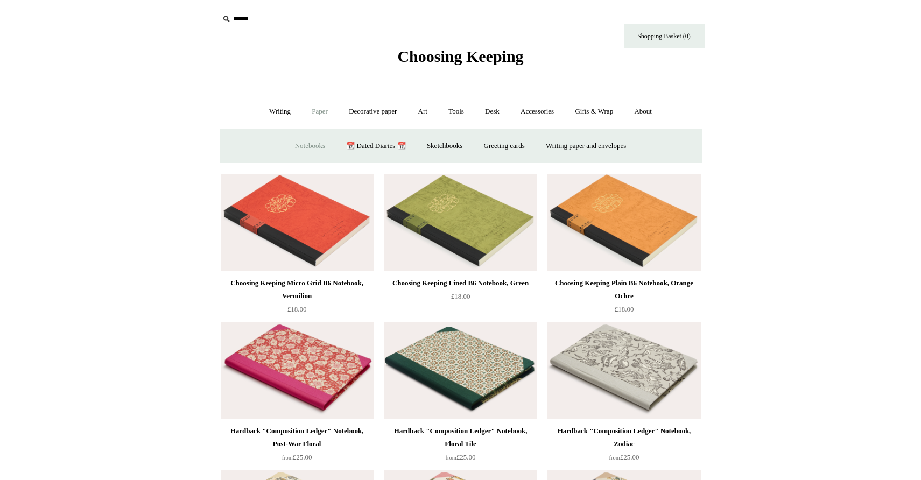
click at [313, 145] on link "Notebooks +" at bounding box center [310, 146] width 50 height 29
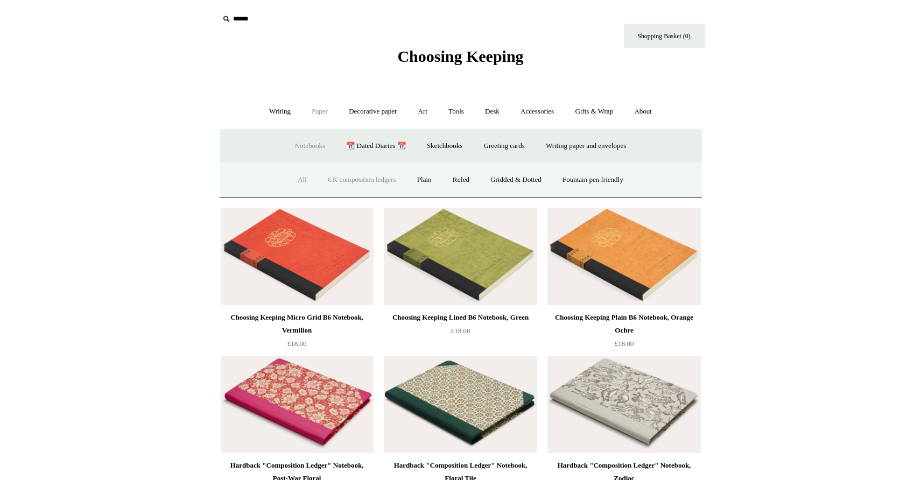
click at [358, 176] on link "CK composition ledgers" at bounding box center [361, 180] width 87 height 29
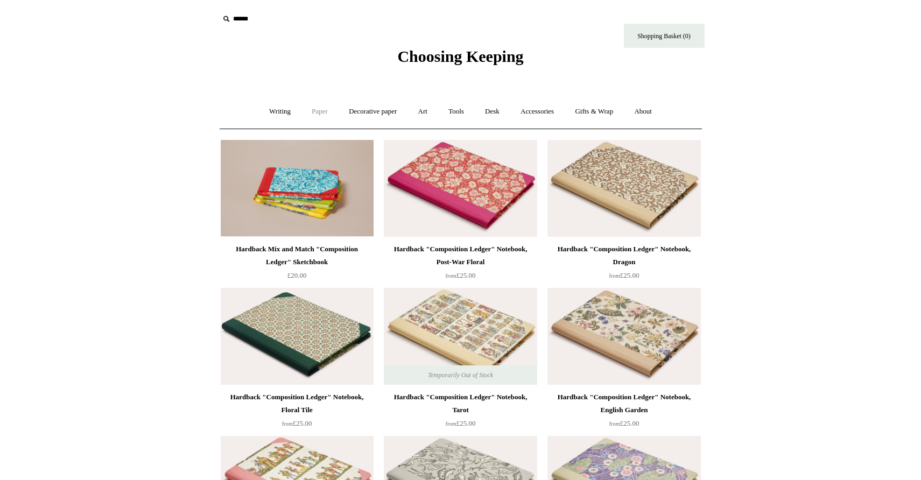
click at [319, 112] on link "Paper +" at bounding box center [320, 111] width 36 height 29
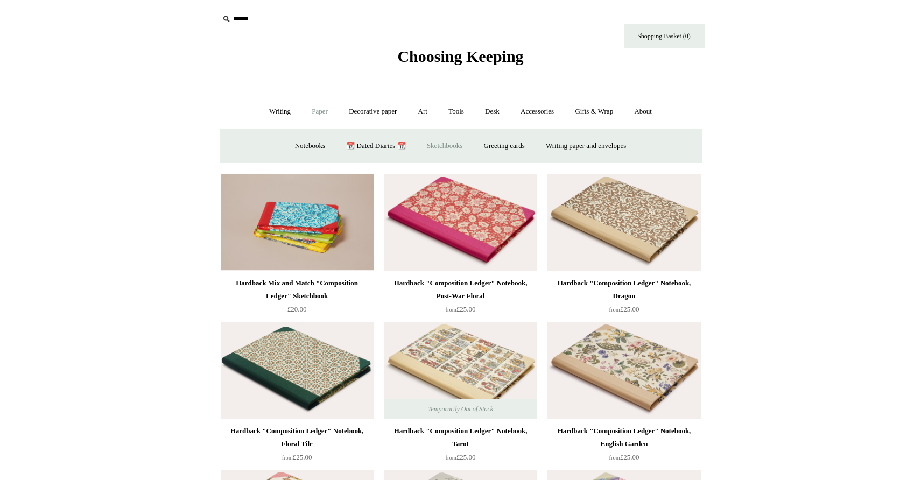
click at [443, 145] on link "Sketchbooks +" at bounding box center [444, 146] width 55 height 29
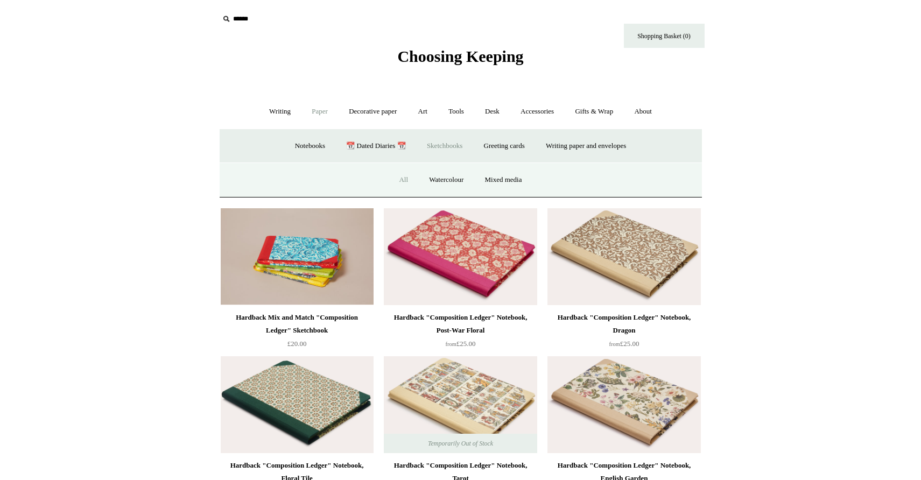
click at [394, 183] on link "All" at bounding box center [403, 180] width 29 height 29
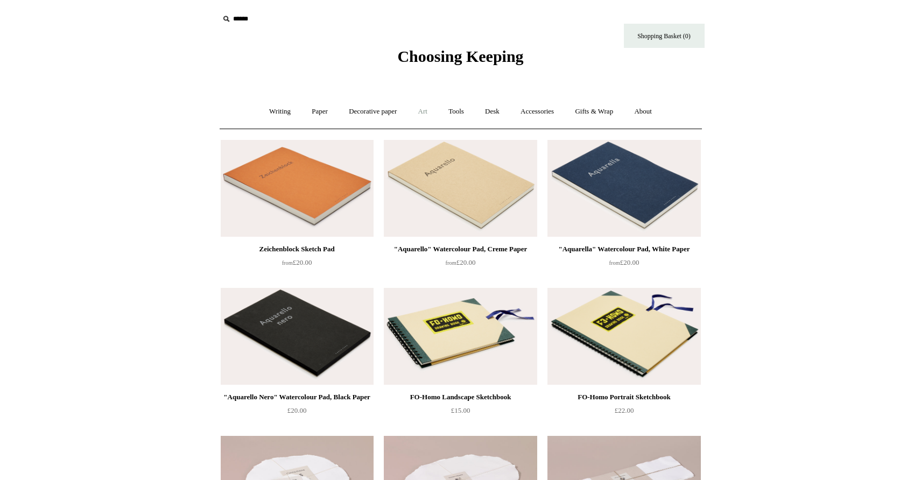
click at [418, 111] on link "Art +" at bounding box center [422, 111] width 29 height 29
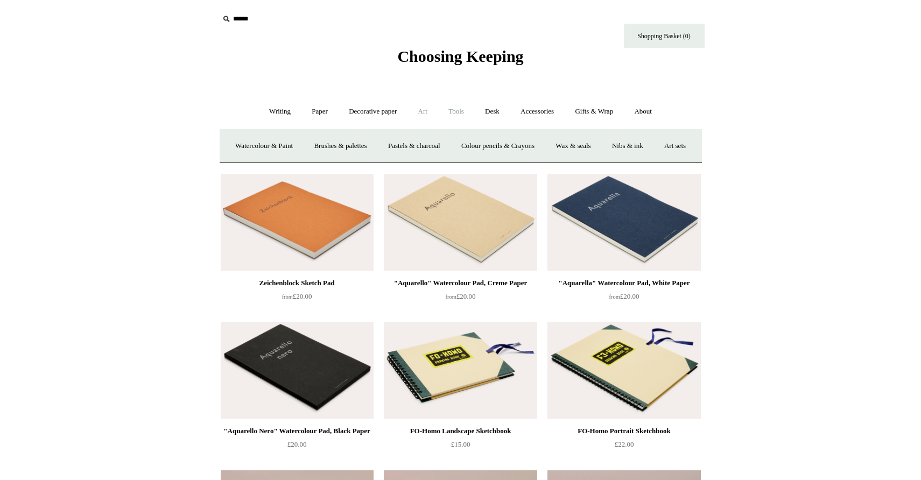
click at [456, 115] on link "Tools +" at bounding box center [456, 111] width 35 height 29
click at [395, 149] on link "Scissors" at bounding box center [399, 146] width 43 height 29
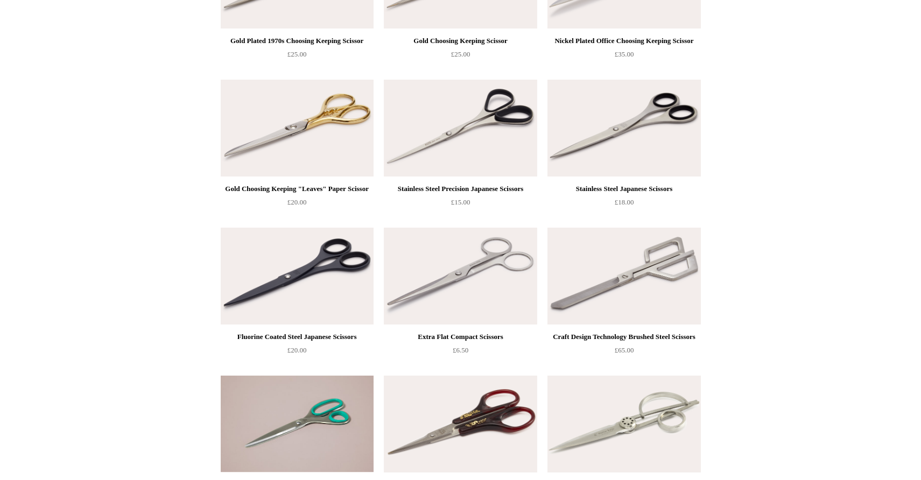
scroll to position [463, 0]
